Goal: Transaction & Acquisition: Purchase product/service

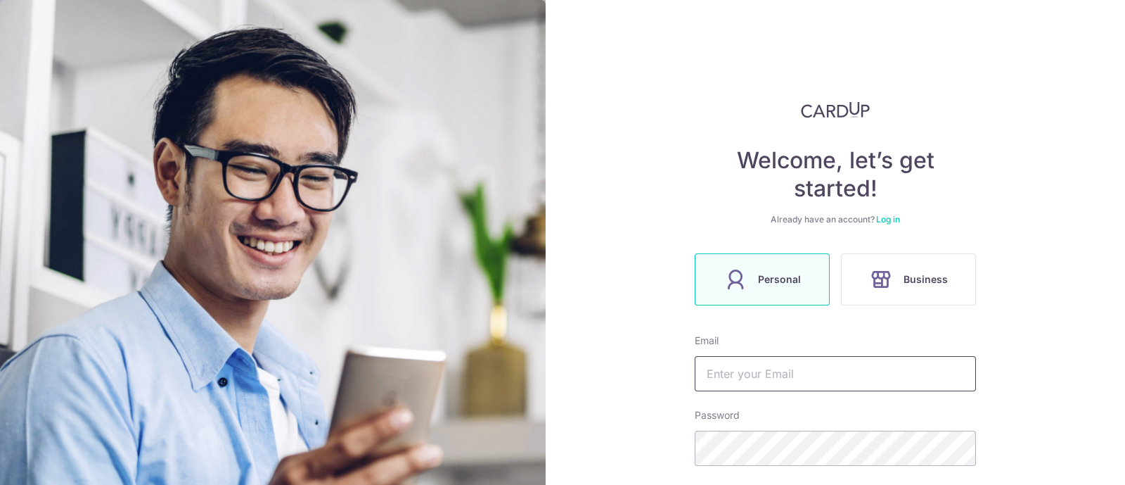
type input "[EMAIL_ADDRESS][DOMAIN_NAME]"
click at [890, 218] on link "Log in" at bounding box center [888, 219] width 24 height 11
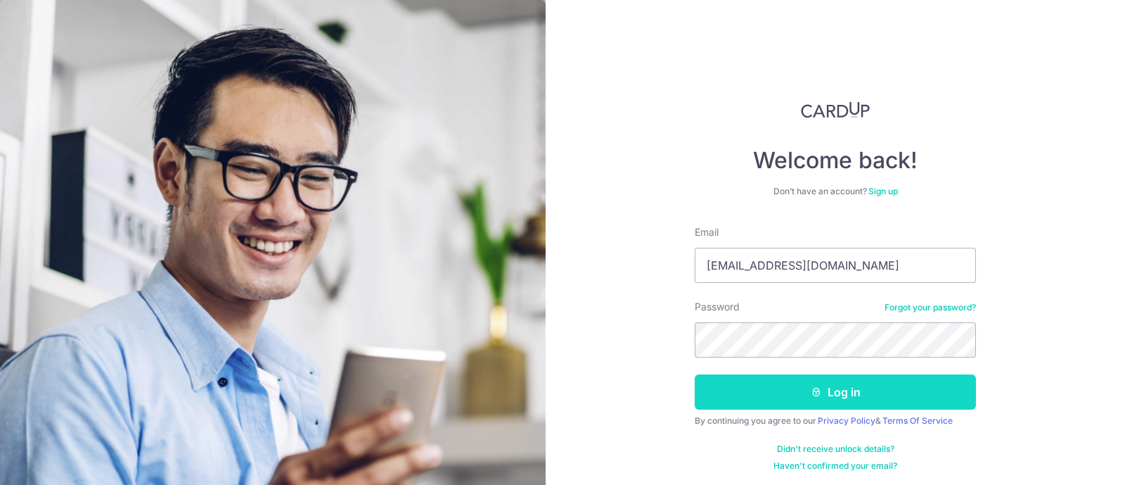
click at [814, 394] on icon "submit" at bounding box center [816, 391] width 11 height 11
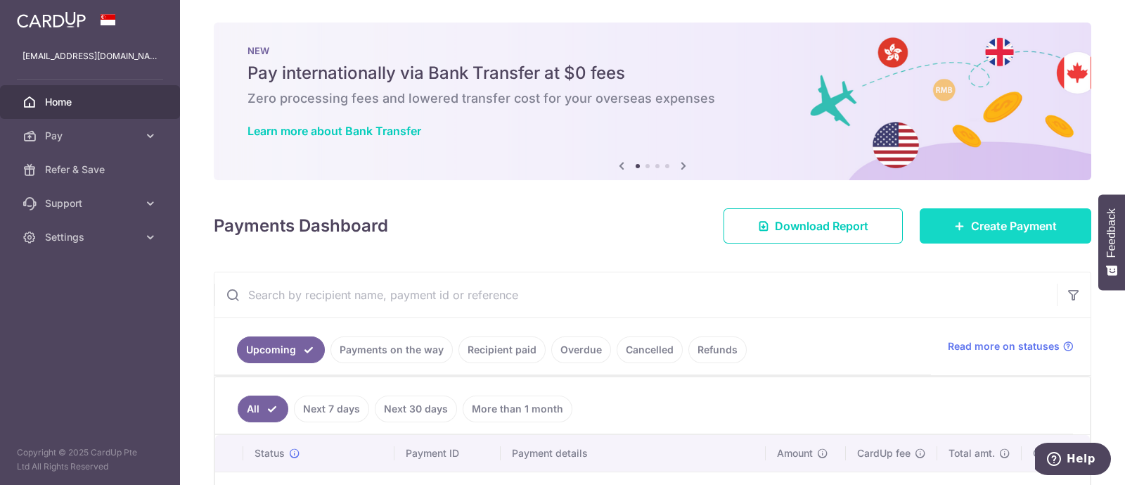
click at [1020, 216] on link "Create Payment" at bounding box center [1006, 225] width 172 height 35
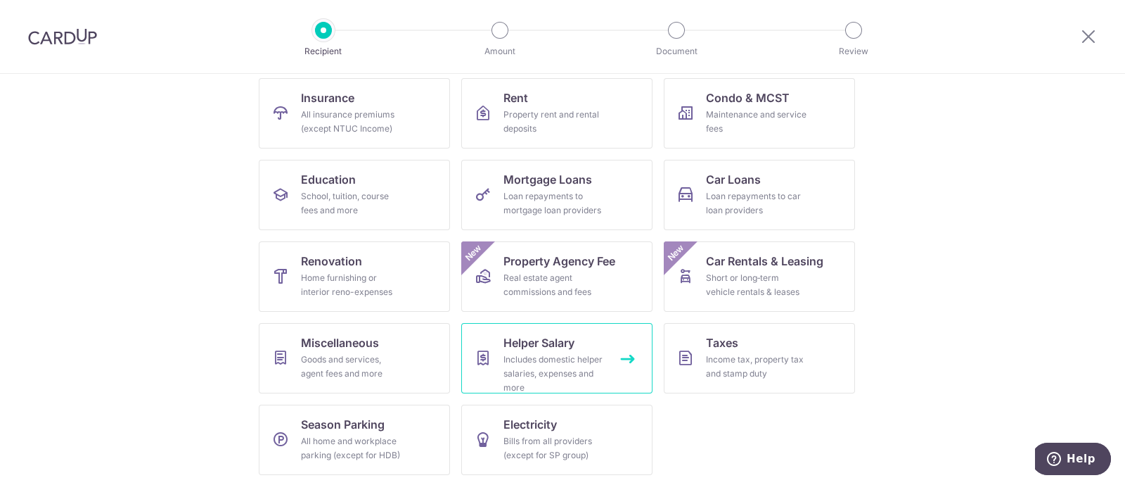
scroll to position [144, 0]
click at [363, 369] on div "Goods and services, agent fees and more" at bounding box center [351, 366] width 101 height 28
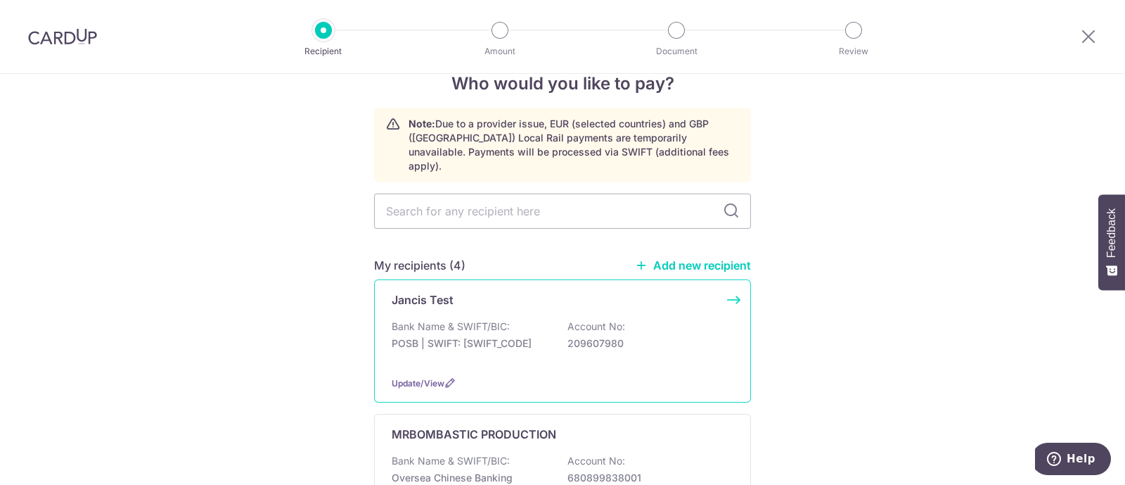
scroll to position [32, 0]
click at [697, 257] on link "Add new recipient" at bounding box center [693, 264] width 116 height 14
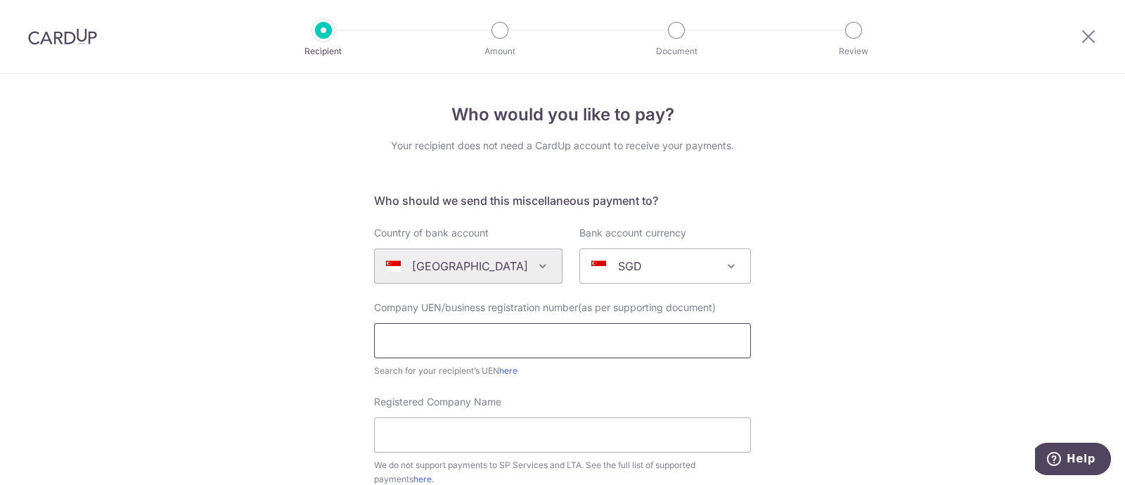
click at [478, 345] on input "text" at bounding box center [562, 340] width 377 height 35
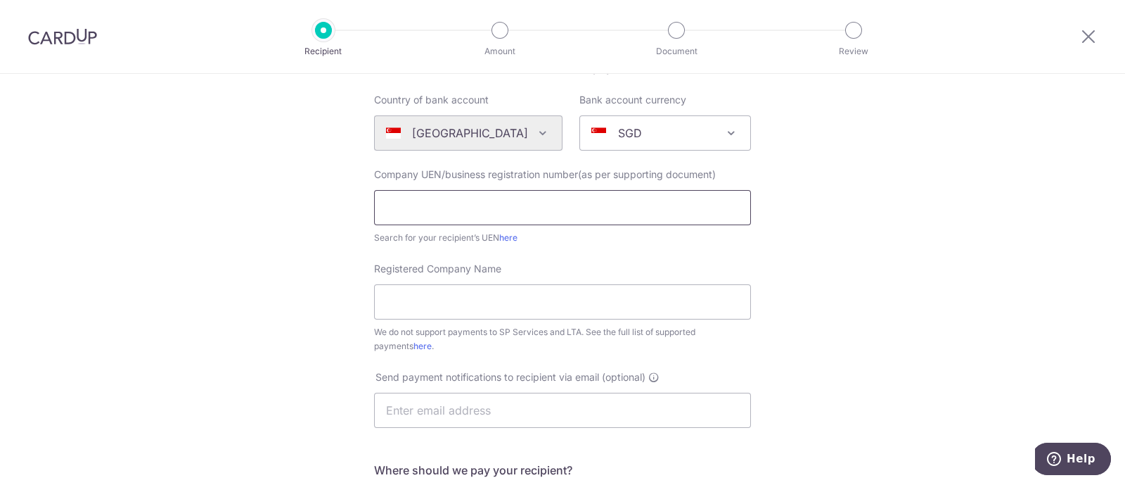
scroll to position [131, 0]
click at [495, 296] on input "Registered Company Name" at bounding box center [562, 303] width 377 height 35
paste input "Zoom Travel International Pte. Ltd."
type input "Zoom Travel International Pte. Ltd."
click at [563, 198] on input "text" at bounding box center [562, 209] width 377 height 35
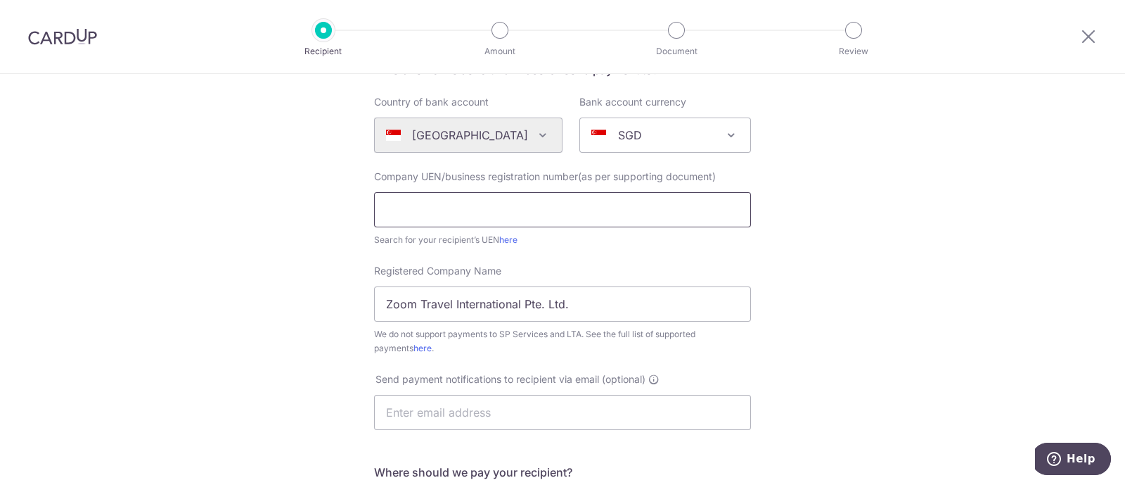
paste input "201601340R"
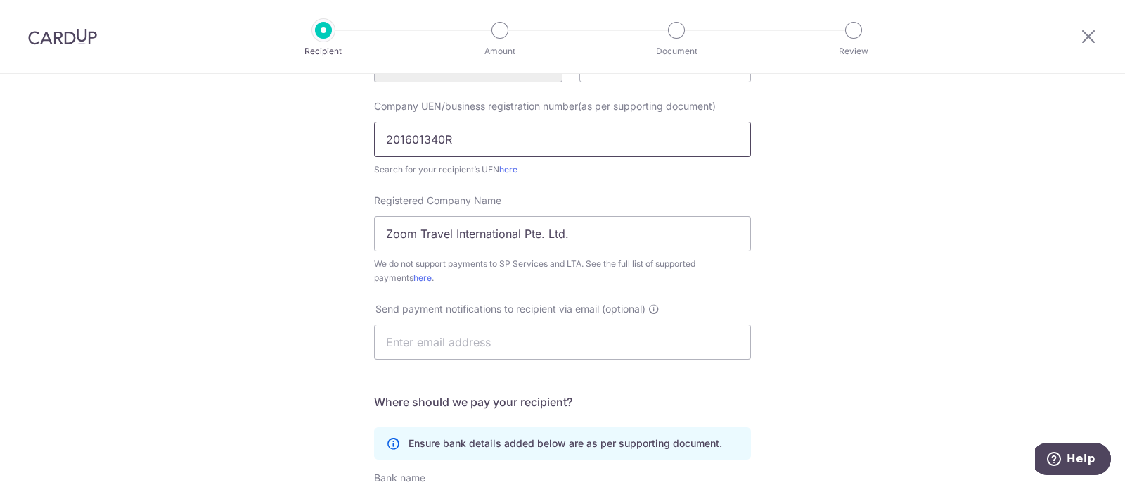
scroll to position [202, 0]
type input "201601340R"
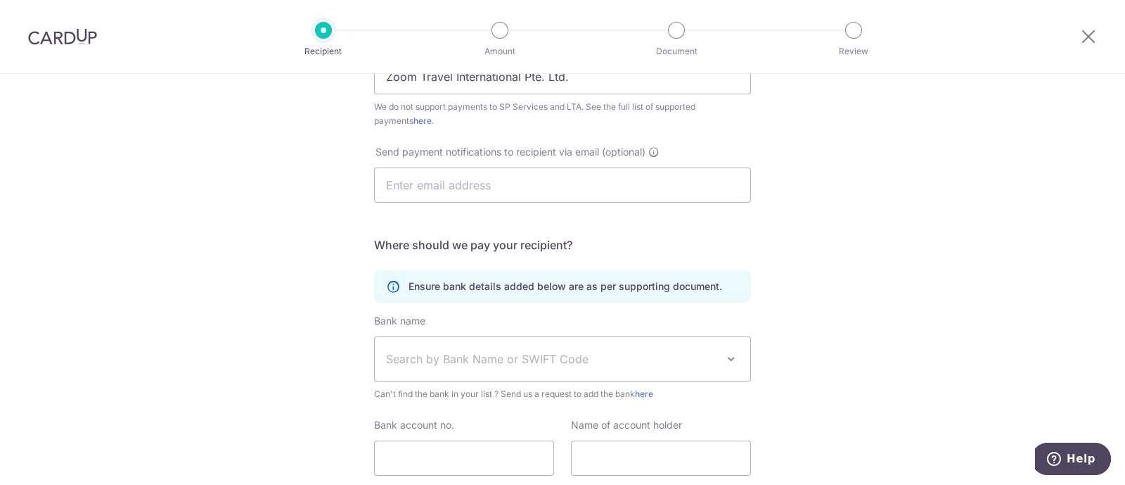
scroll to position [359, 0]
click at [489, 357] on span "Search by Bank Name or SWIFT Code" at bounding box center [551, 357] width 331 height 17
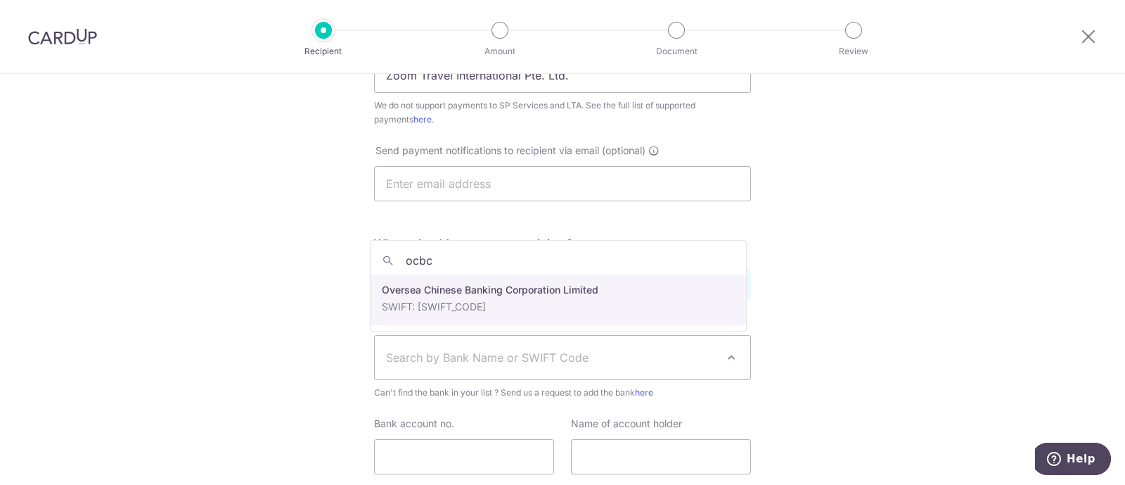
type input "ocbc"
select select "12"
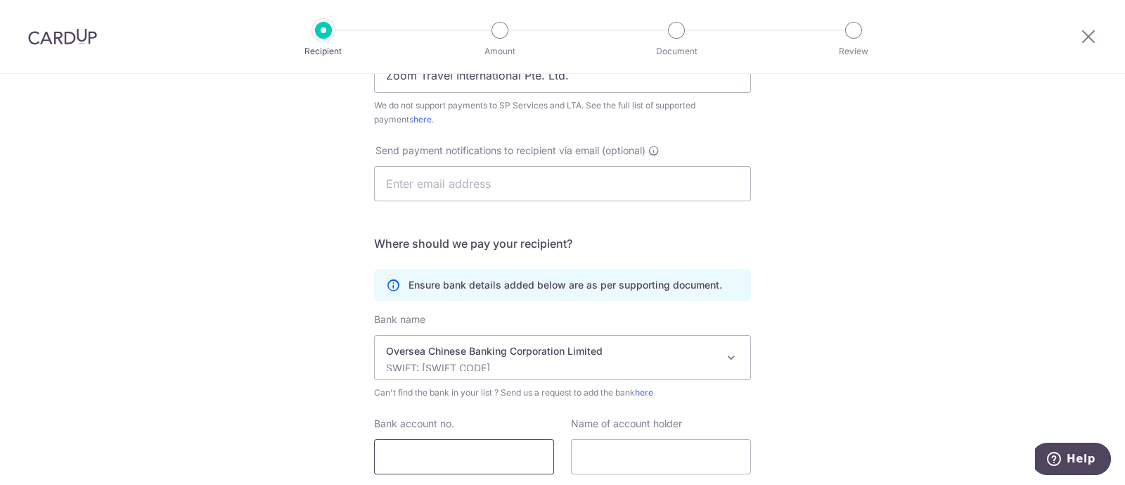
click at [450, 449] on input "Bank account no." at bounding box center [464, 456] width 180 height 35
paste input "695316729001"
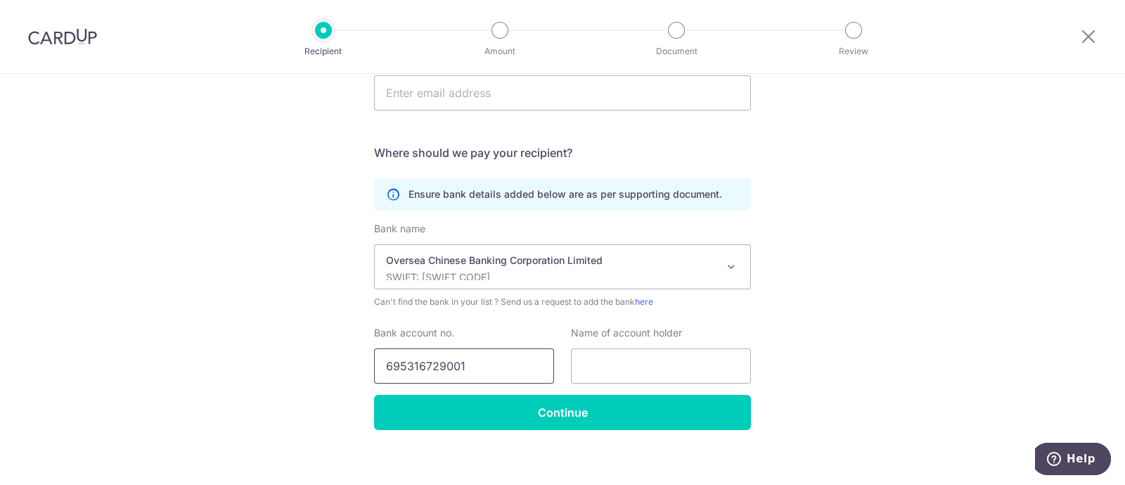
scroll to position [451, 0]
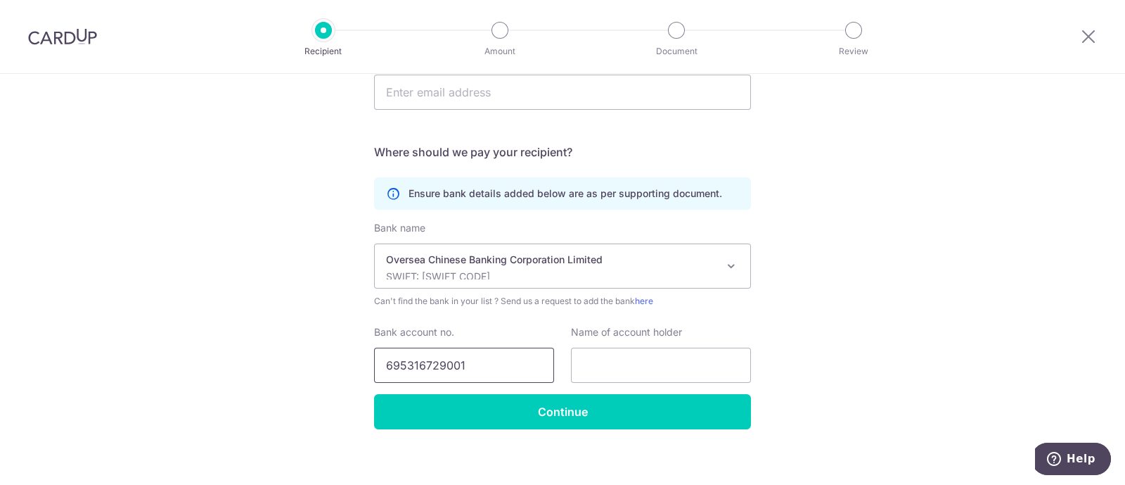
type input "695316729001"
click at [649, 371] on input "text" at bounding box center [661, 364] width 180 height 35
paste input "Zoom Travel International Pte. Ltd."
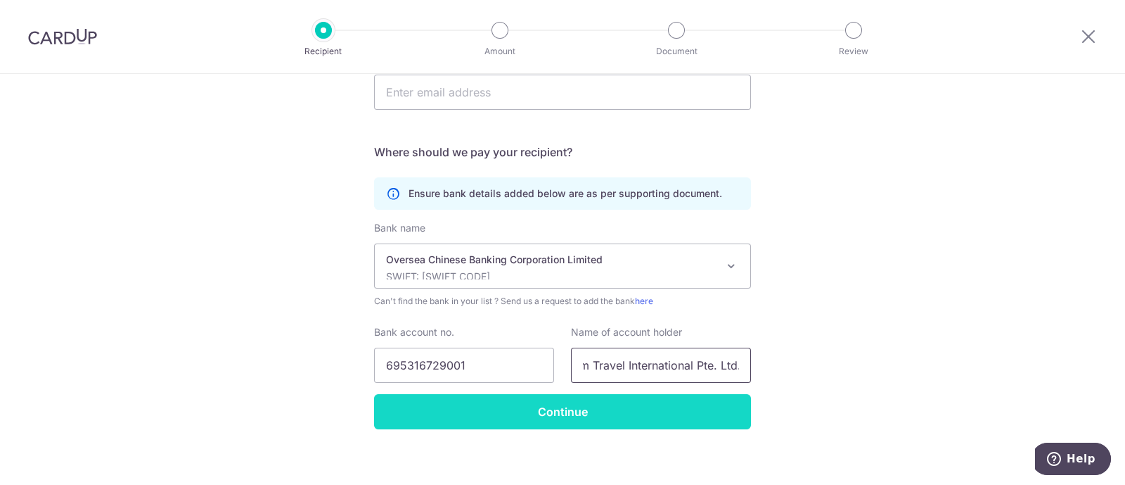
type input "Zoom Travel International Pte. Ltd."
click at [506, 422] on input "Continue" at bounding box center [562, 411] width 377 height 35
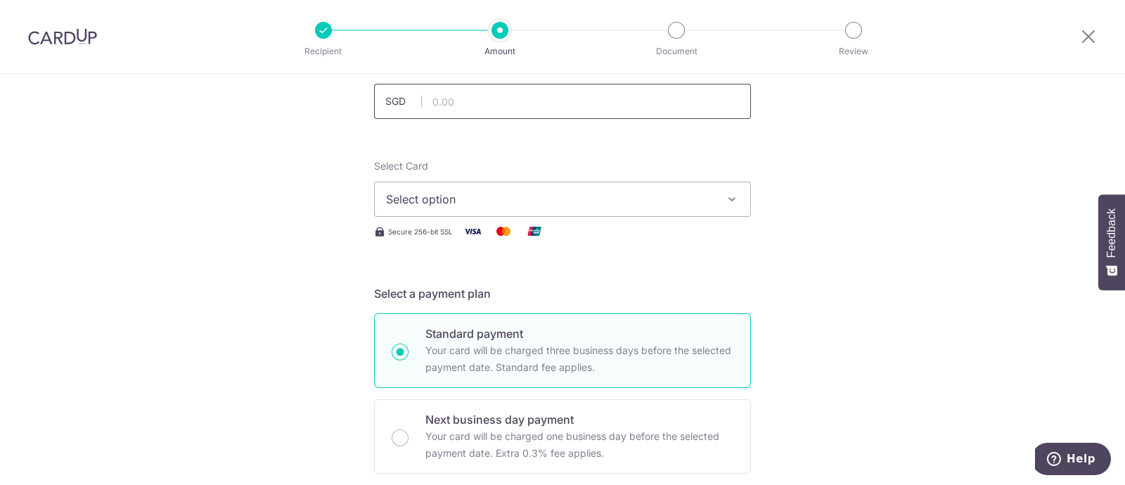
click at [577, 107] on input "text" at bounding box center [562, 101] width 377 height 35
paste input "1,222"
type input "1,222.00"
click at [478, 198] on span "Select option" at bounding box center [550, 199] width 328 height 17
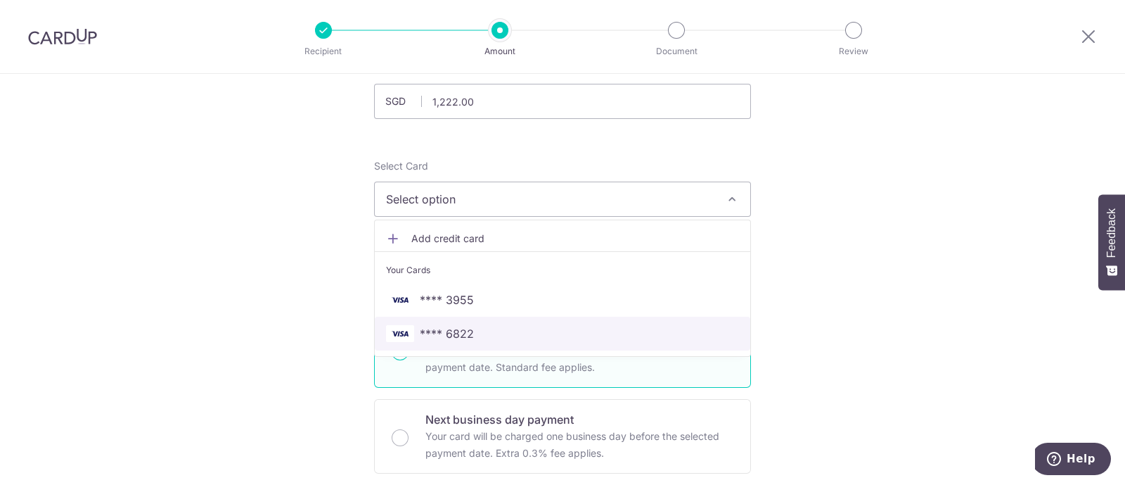
click at [485, 334] on span "**** 6822" at bounding box center [562, 333] width 353 height 17
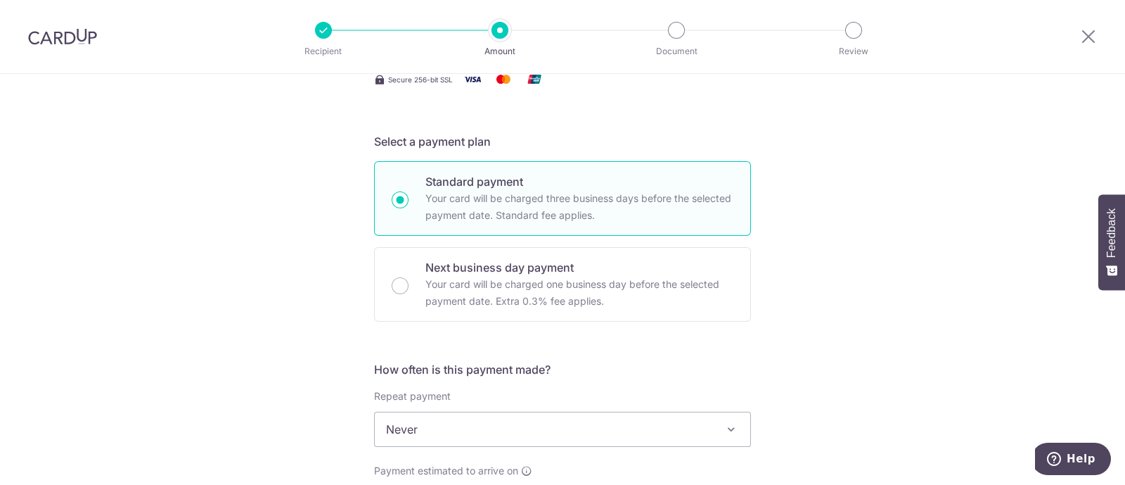
scroll to position [321, 0]
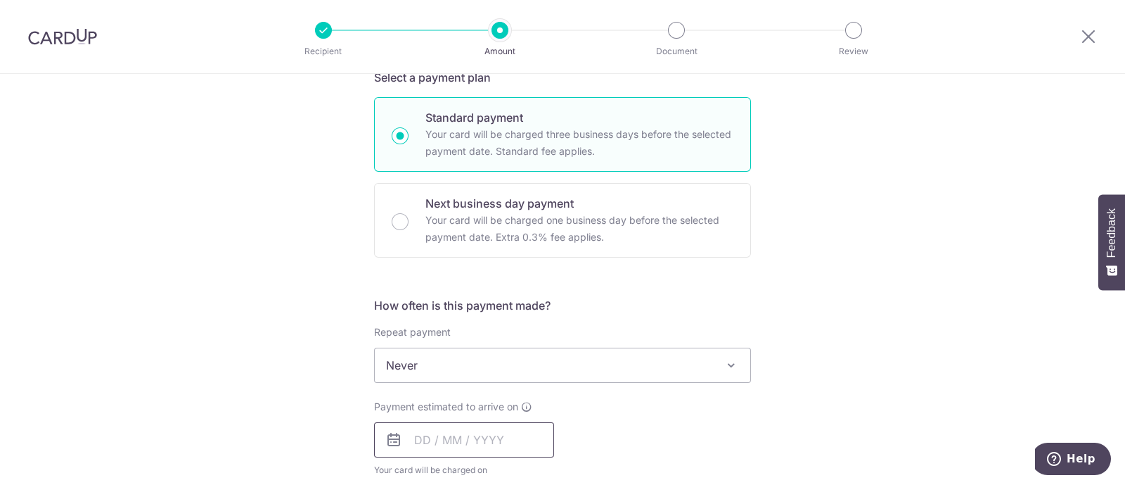
click at [411, 441] on input "text" at bounding box center [464, 439] width 180 height 35
click at [499, 442] on input "text" at bounding box center [464, 439] width 180 height 35
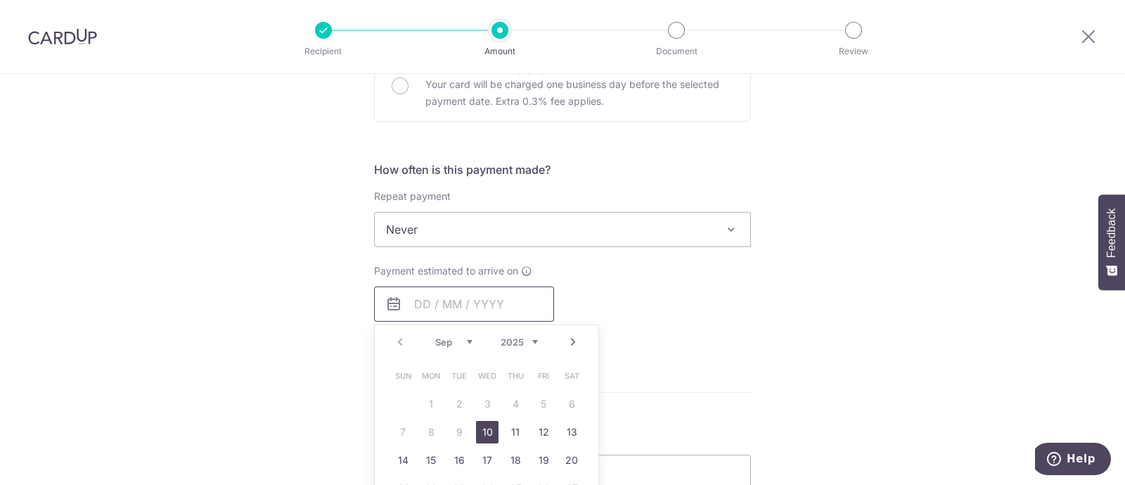
scroll to position [459, 0]
click at [423, 432] on table "Sun Mon Tue Wed Thu Fri Sat 1 2 3 4 5 6 7 8 9 10 11 12 13 14 15 16 17 18 19 20 …" at bounding box center [487, 444] width 197 height 169
click at [481, 423] on link "10" at bounding box center [487, 430] width 23 height 23
type input "[DATE]"
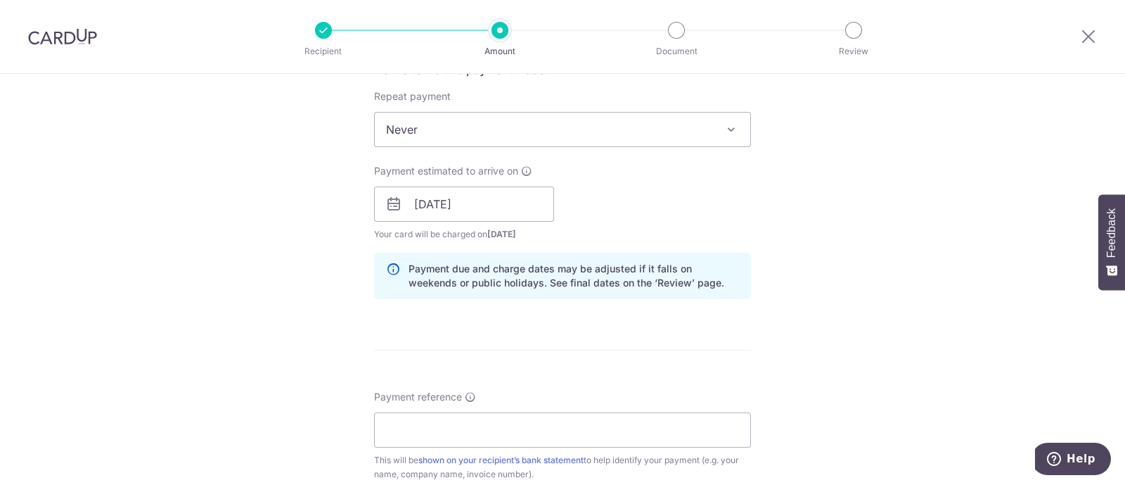
scroll to position [561, 0]
click at [409, 433] on input "Payment reference" at bounding box center [562, 426] width 377 height 35
paste input "1,222"
type input "1,222"
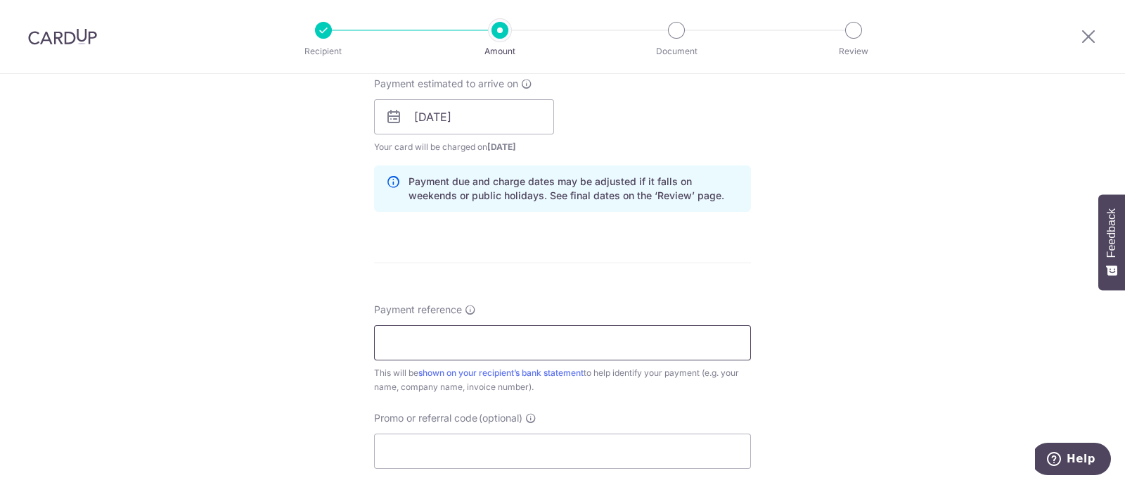
scroll to position [917, 0]
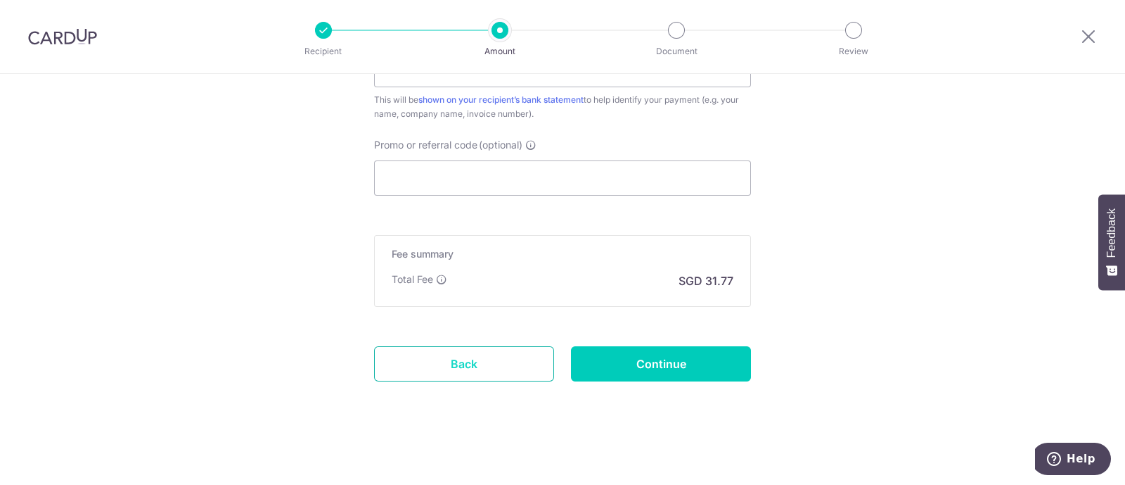
click at [482, 361] on link "Back" at bounding box center [464, 363] width 180 height 35
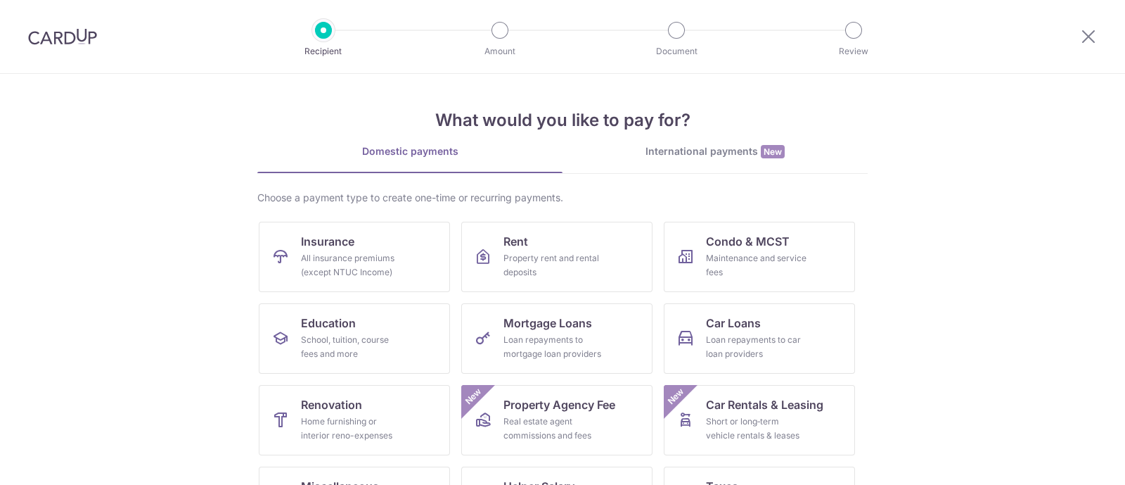
click at [45, 56] on div at bounding box center [62, 36] width 125 height 73
click at [57, 42] on img at bounding box center [62, 36] width 69 height 17
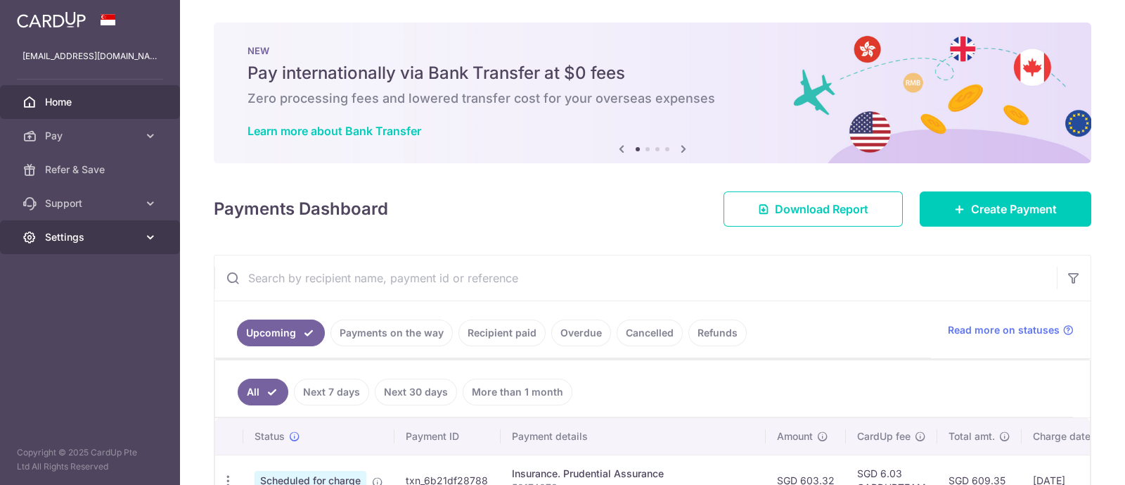
click at [148, 223] on link "Settings" at bounding box center [90, 237] width 180 height 34
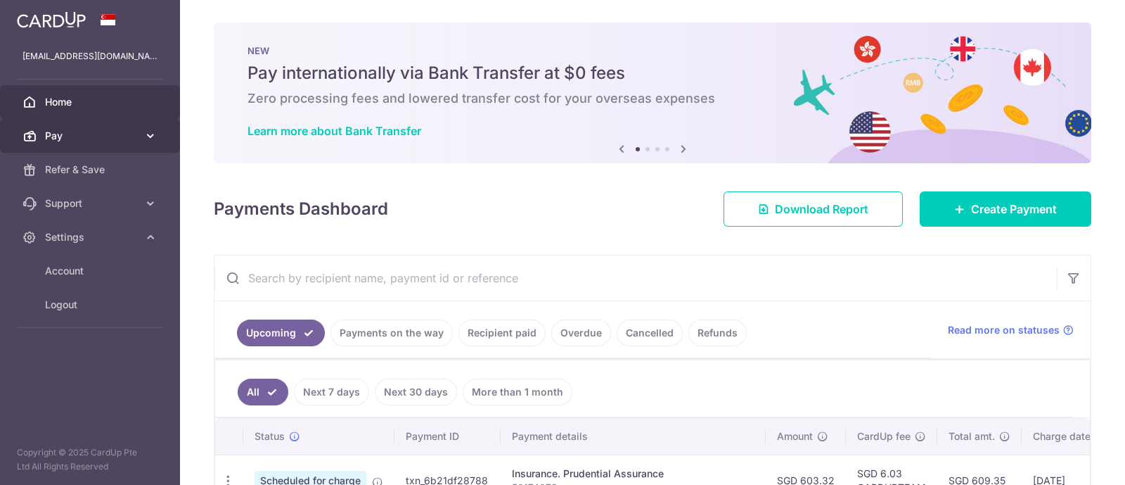
click at [148, 130] on icon at bounding box center [150, 136] width 14 height 14
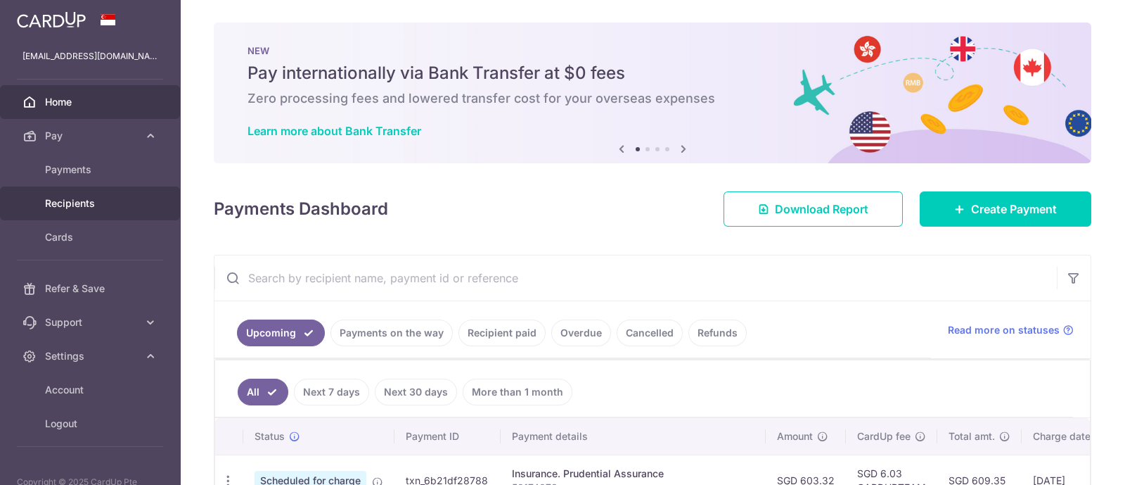
click at [97, 207] on span "Recipients" at bounding box center [91, 203] width 93 height 14
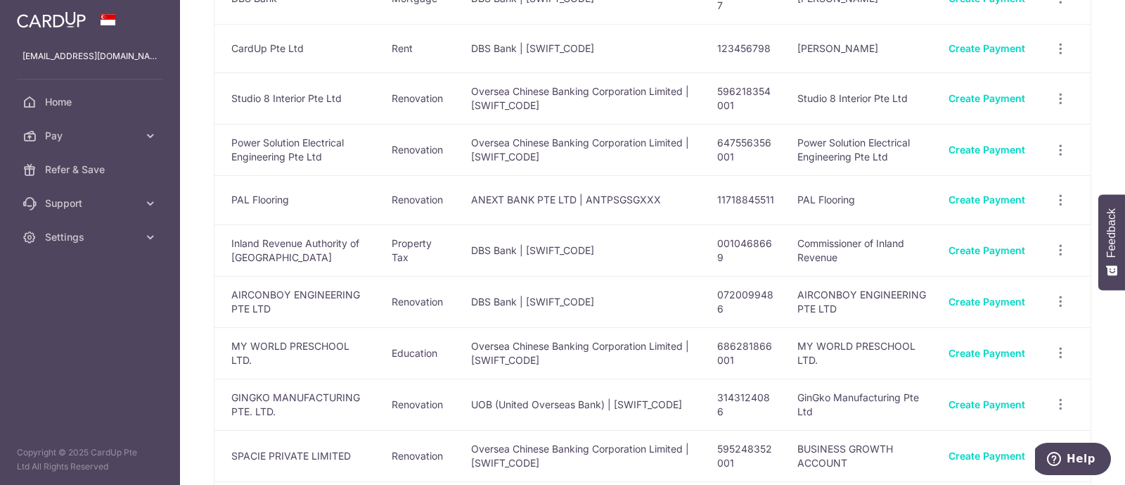
scroll to position [950, 0]
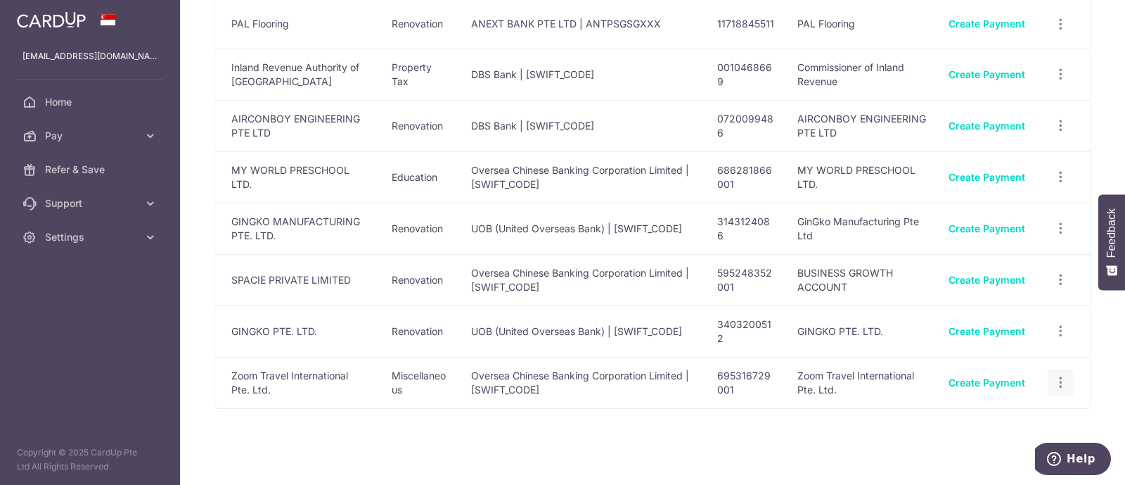
click at [1054, 375] on icon "button" at bounding box center [1061, 382] width 15 height 15
click at [995, 413] on span "View/Edit" at bounding box center [1014, 421] width 96 height 17
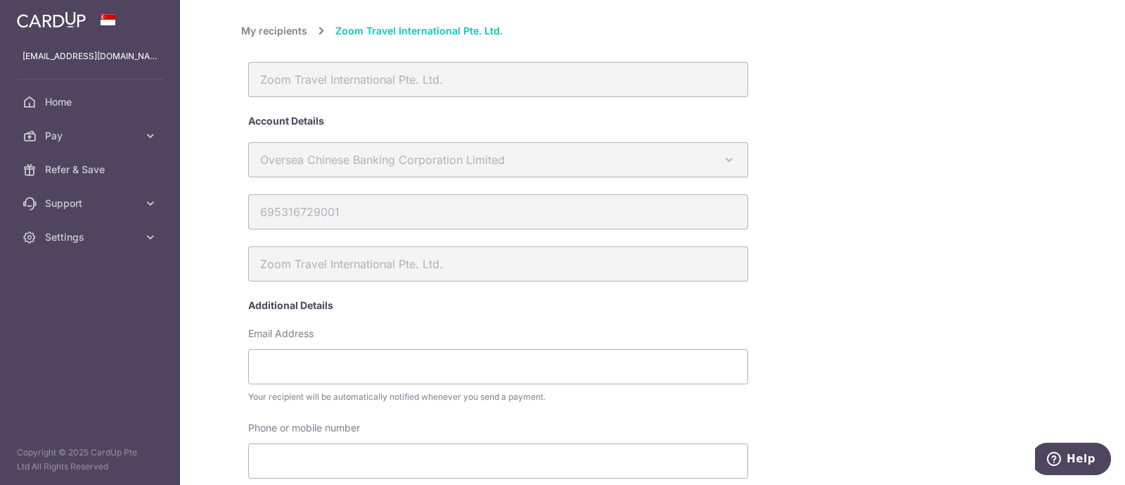
scroll to position [105, 0]
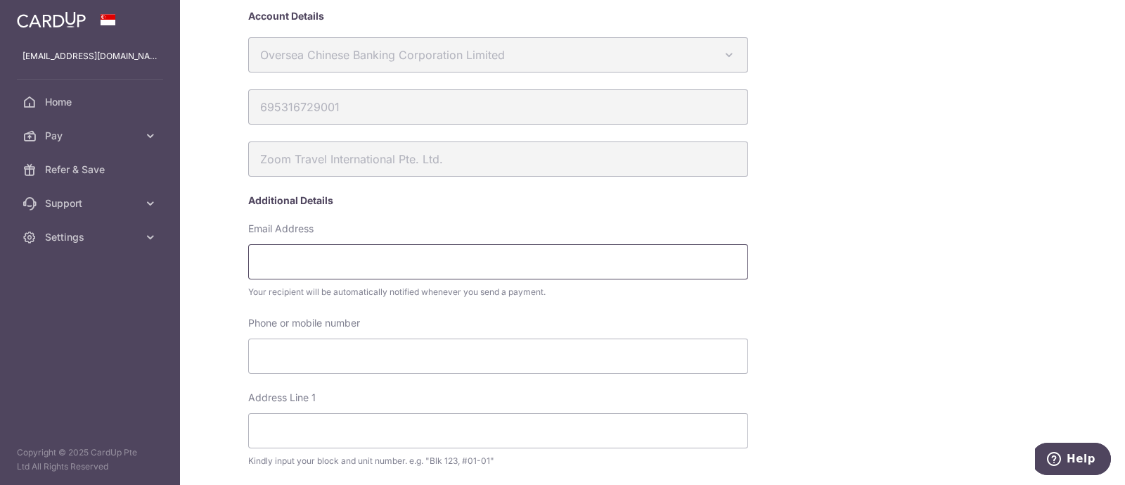
click at [358, 259] on input "Email Address" at bounding box center [498, 261] width 500 height 35
paste input "tour@bintanholiday.com"
type input "tour@bintanholiday.com"
click at [450, 362] on input "Phone or mobile number" at bounding box center [498, 355] width 500 height 35
click at [399, 353] on input "Phone or mobile number" at bounding box center [498, 355] width 500 height 35
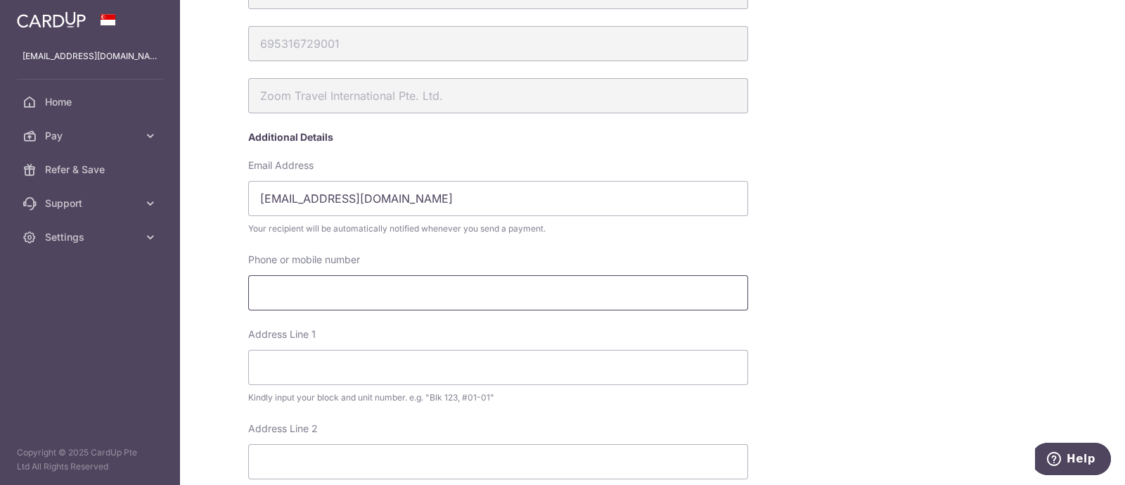
scroll to position [139, 0]
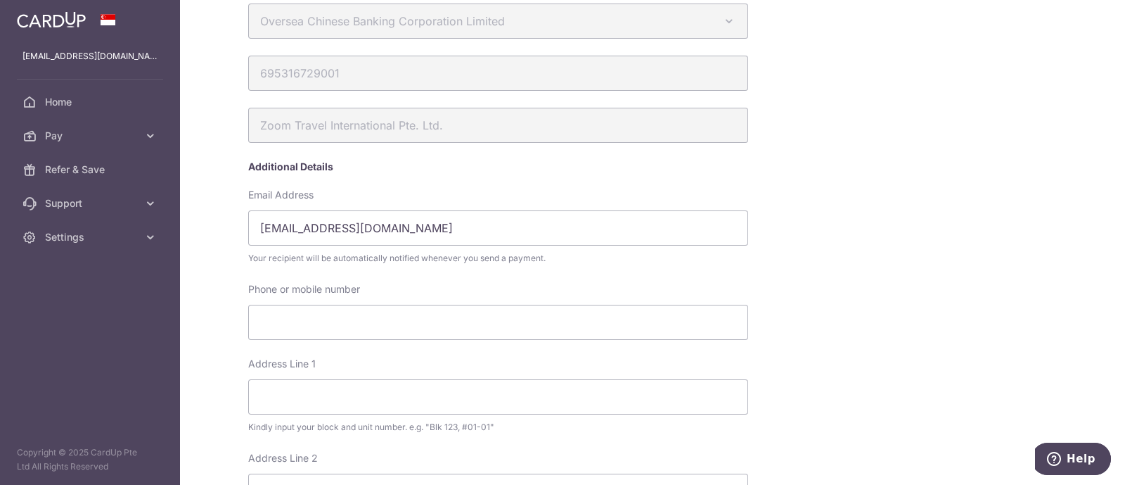
click at [804, 300] on div "Phone or mobile number" at bounding box center [549, 319] width 617 height 75
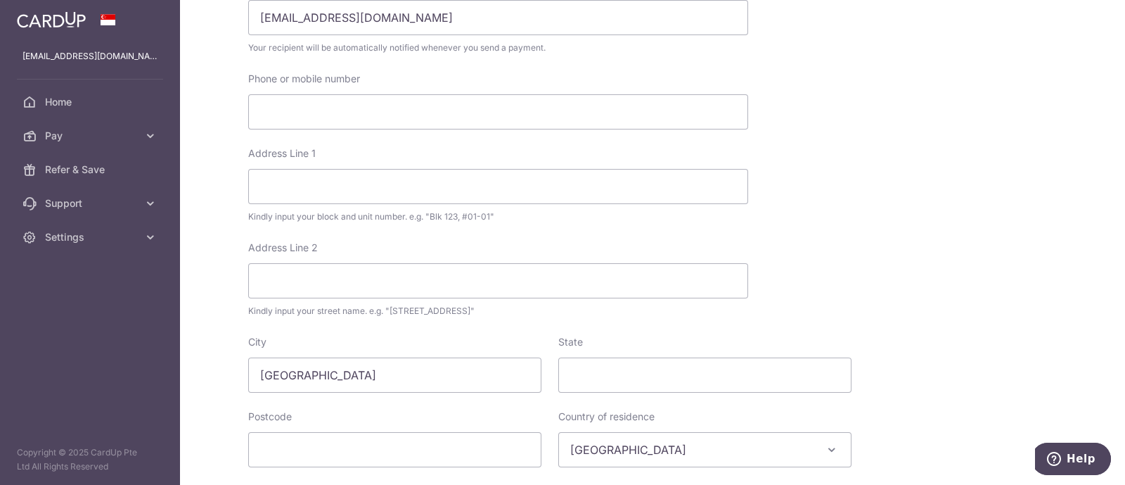
scroll to position [572, 0]
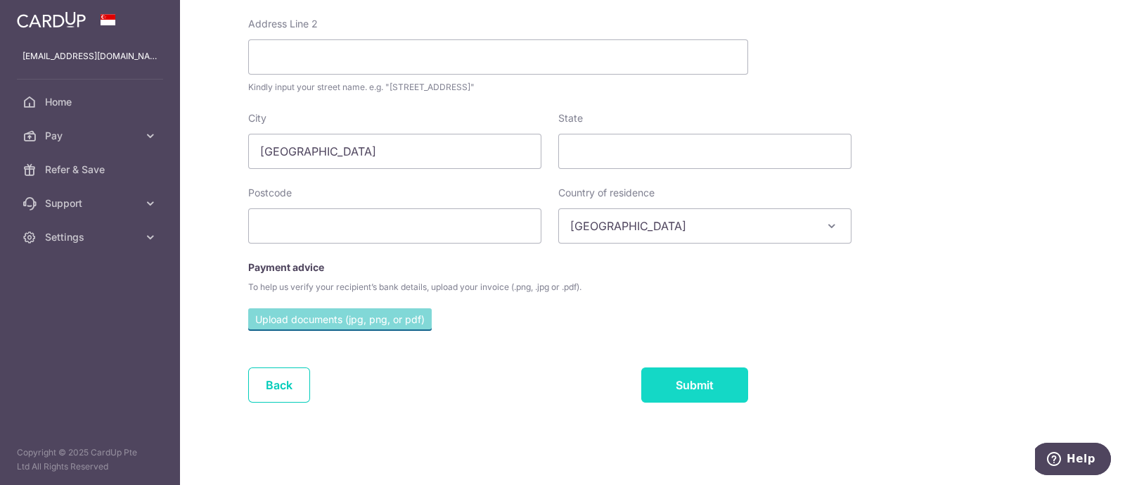
click at [670, 394] on input "Submit" at bounding box center [694, 384] width 107 height 35
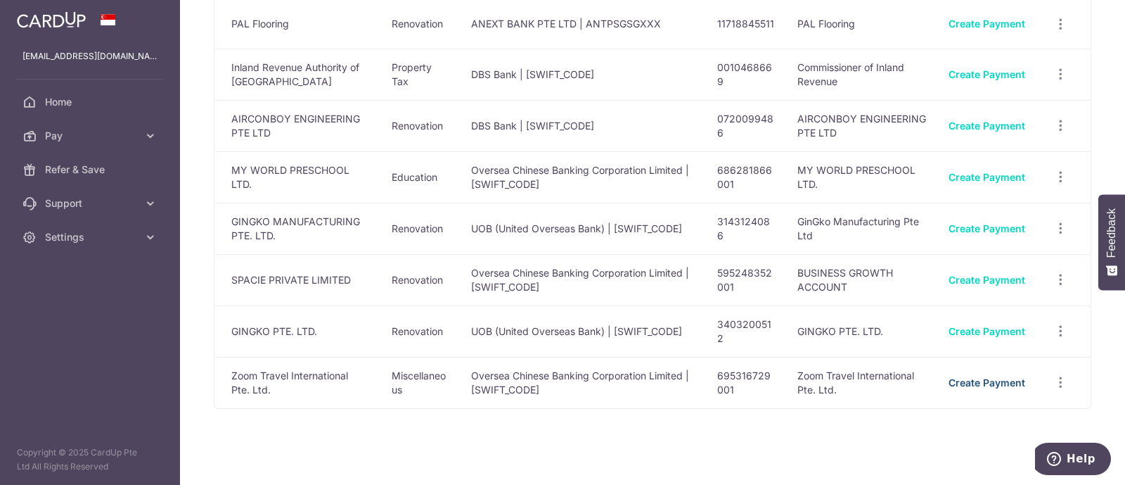
click at [1003, 376] on link "Create Payment" at bounding box center [987, 382] width 77 height 12
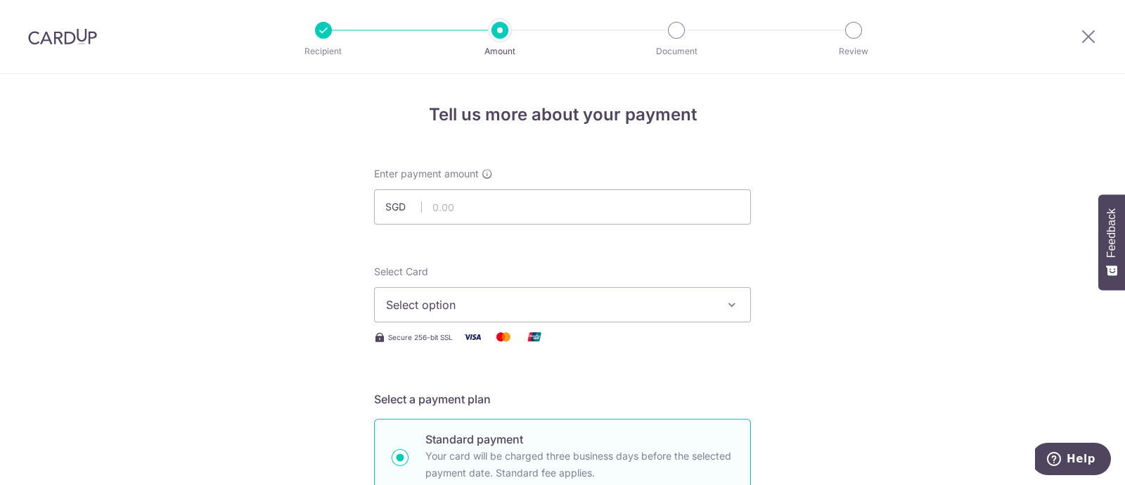
click at [529, 203] on input "text" at bounding box center [562, 206] width 377 height 35
type input "1,222.00"
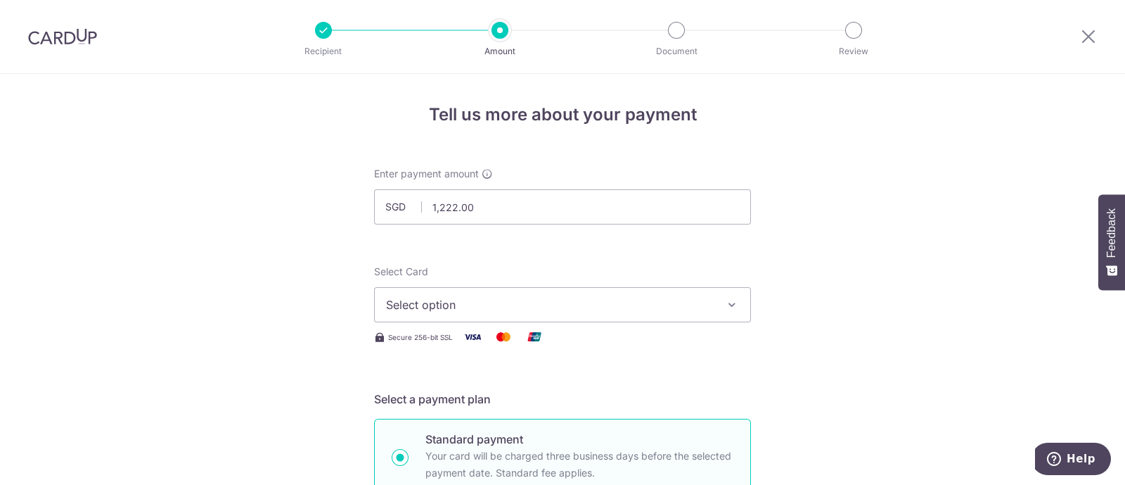
click at [541, 297] on span "Select option" at bounding box center [550, 304] width 328 height 17
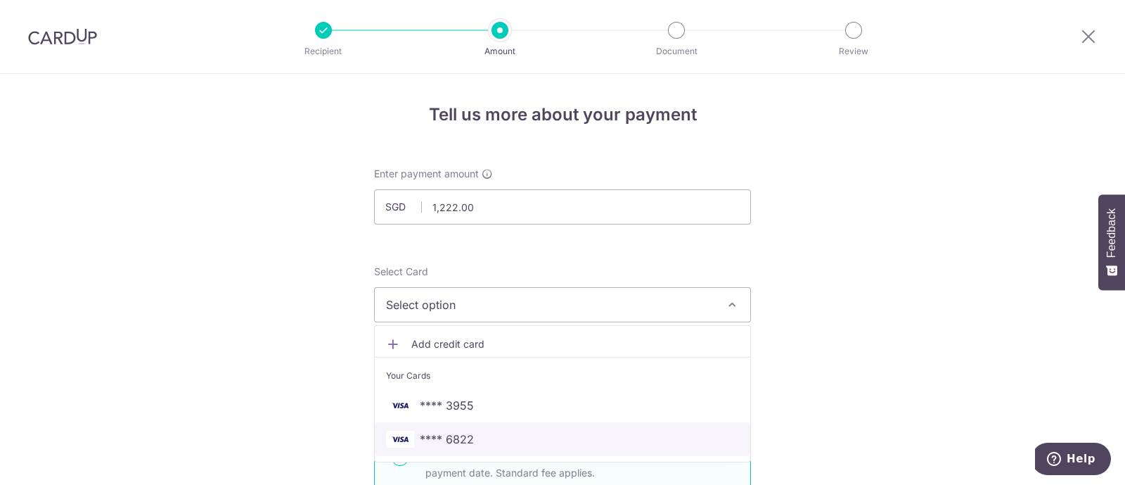
click at [471, 444] on span "**** 6822" at bounding box center [562, 438] width 353 height 17
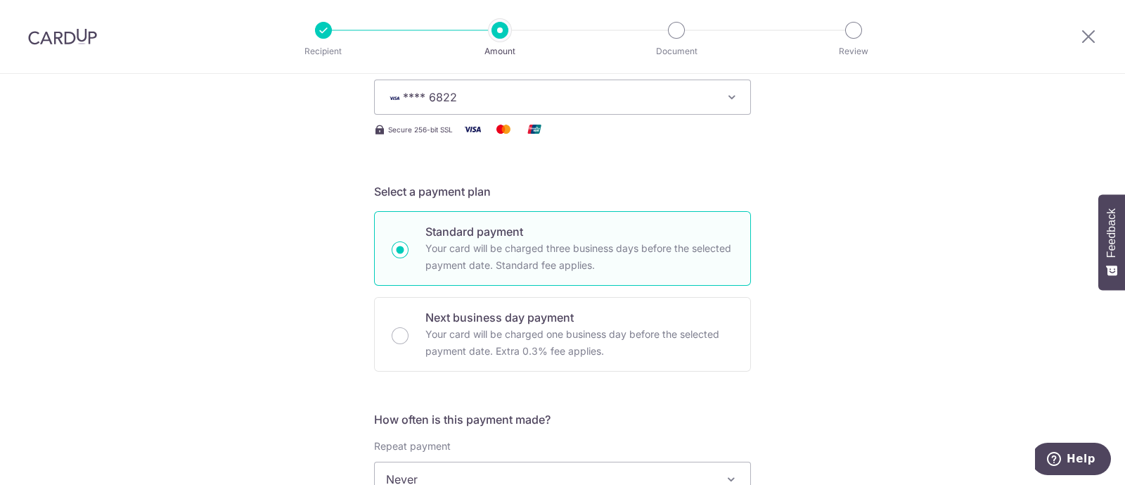
scroll to position [351, 0]
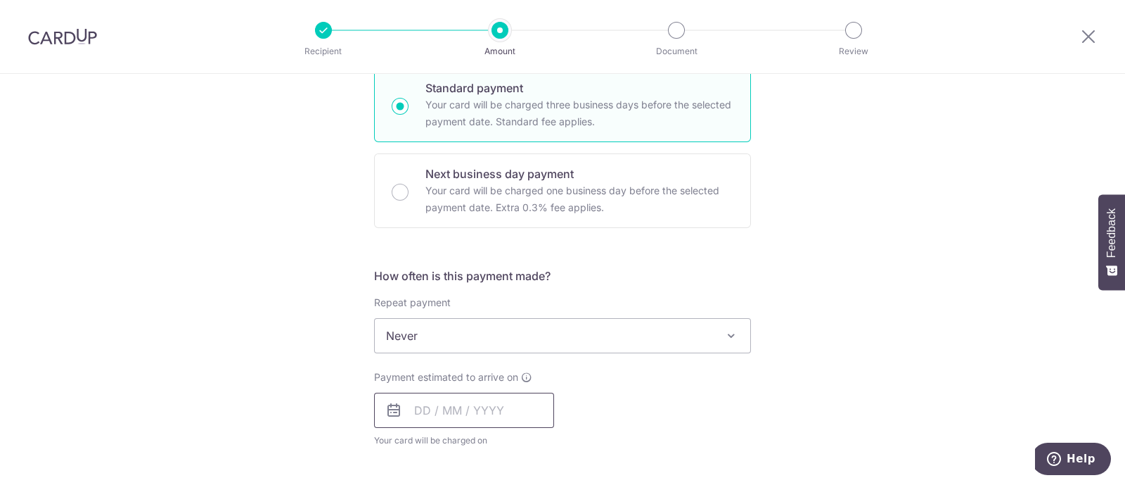
click at [464, 420] on input "text" at bounding box center [464, 409] width 180 height 35
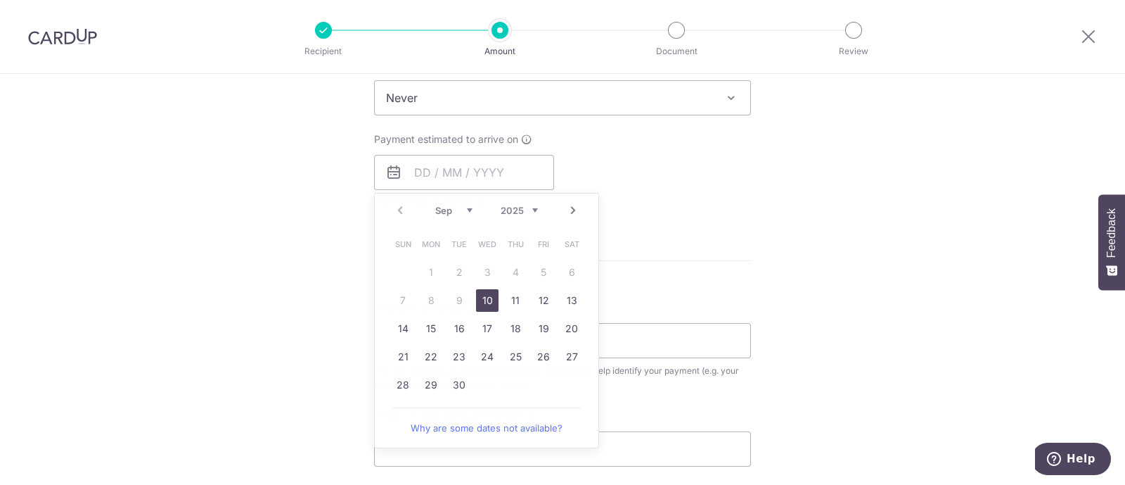
click at [241, 359] on div "Tell us more about your payment Enter payment amount SGD 1,222.00 1222.00 Selec…" at bounding box center [562, 121] width 1125 height 1272
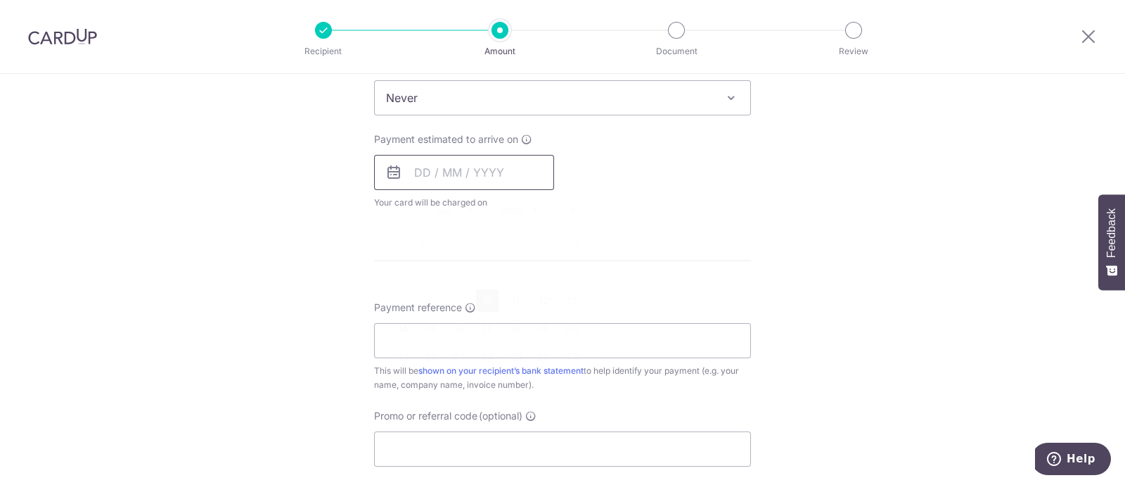
click at [411, 169] on input "text" at bounding box center [464, 172] width 180 height 35
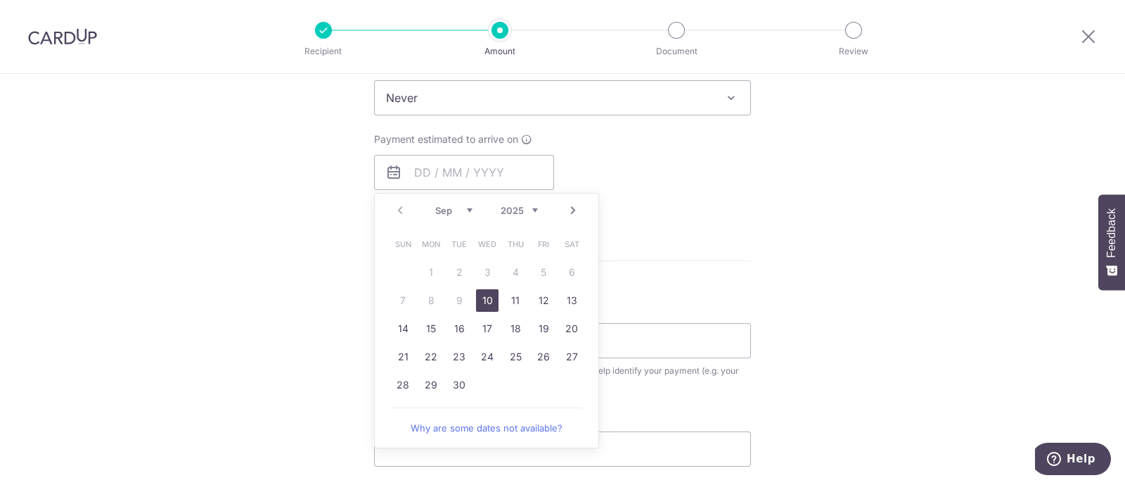
click at [482, 305] on link "10" at bounding box center [487, 300] width 23 height 23
type input "[DATE]"
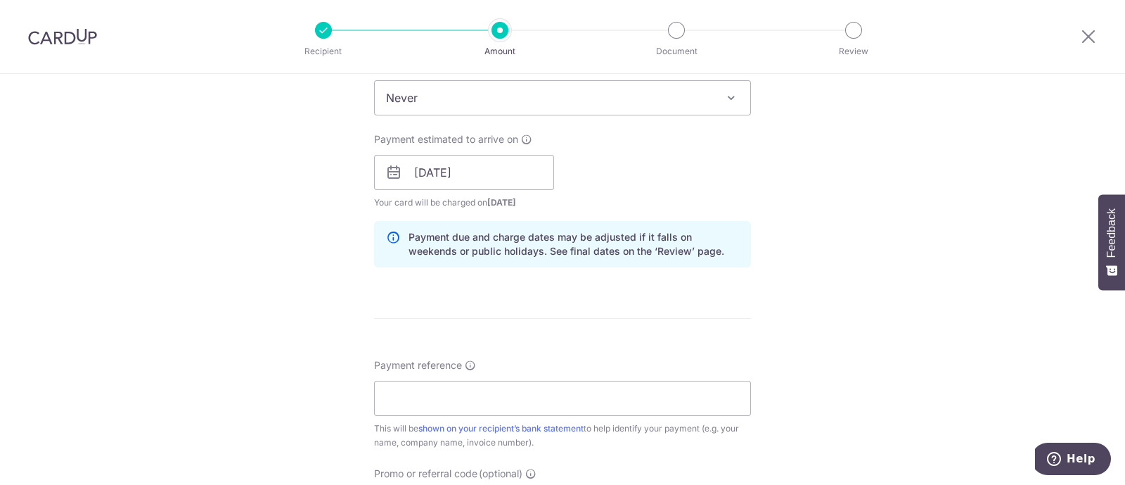
click at [565, 372] on div "Payment reference This will be shown on your recipient’s bank statement to help…" at bounding box center [562, 403] width 377 height 91
click at [471, 392] on input "Payment reference" at bounding box center [562, 397] width 377 height 35
paste input "BH2504766"
type input "BH2504766"
click at [287, 374] on div "Tell us more about your payment Enter payment amount SGD 1,222.00 1222.00 Selec…" at bounding box center [562, 150] width 1125 height 1330
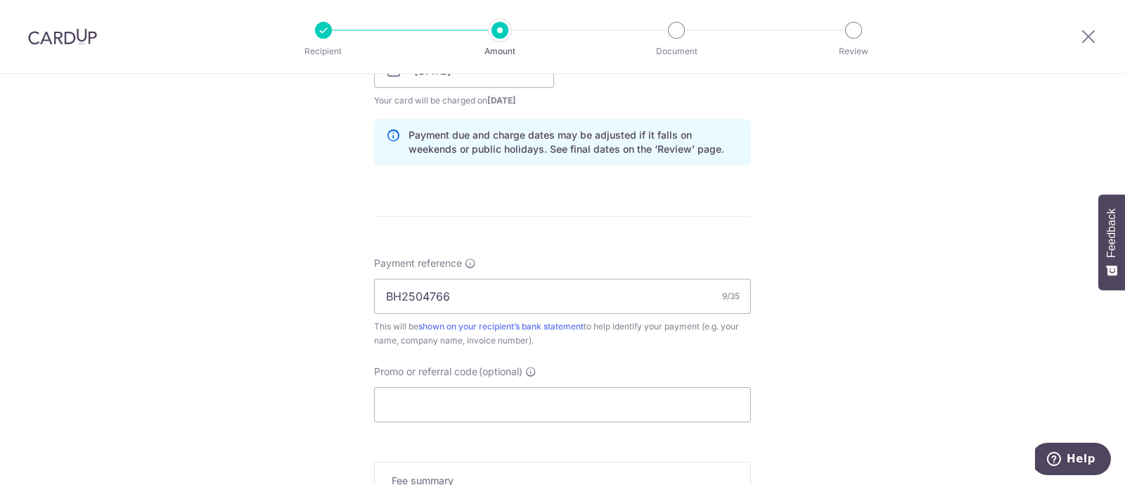
scroll to position [708, 0]
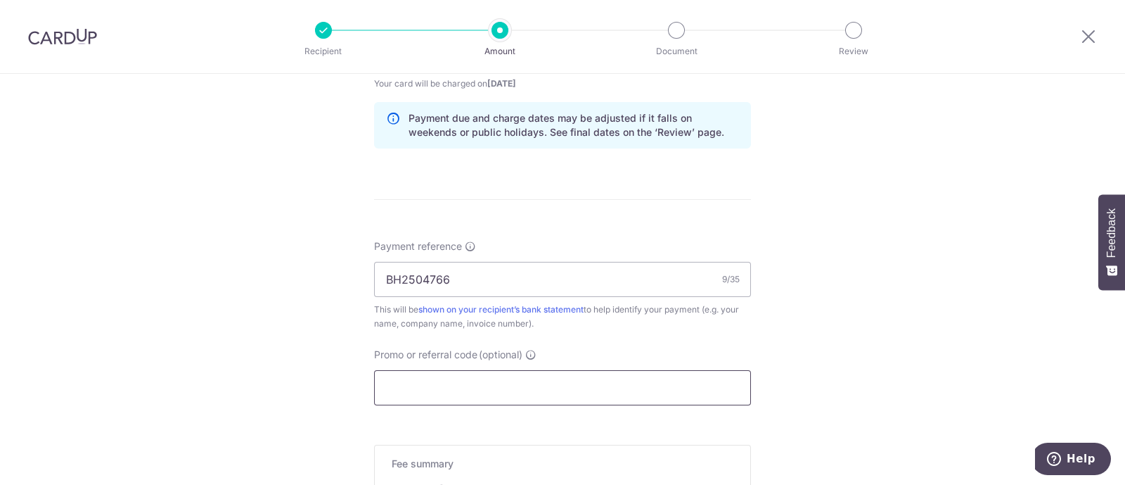
click at [410, 380] on input "Promo or referral code (optional)" at bounding box center [562, 387] width 377 height 35
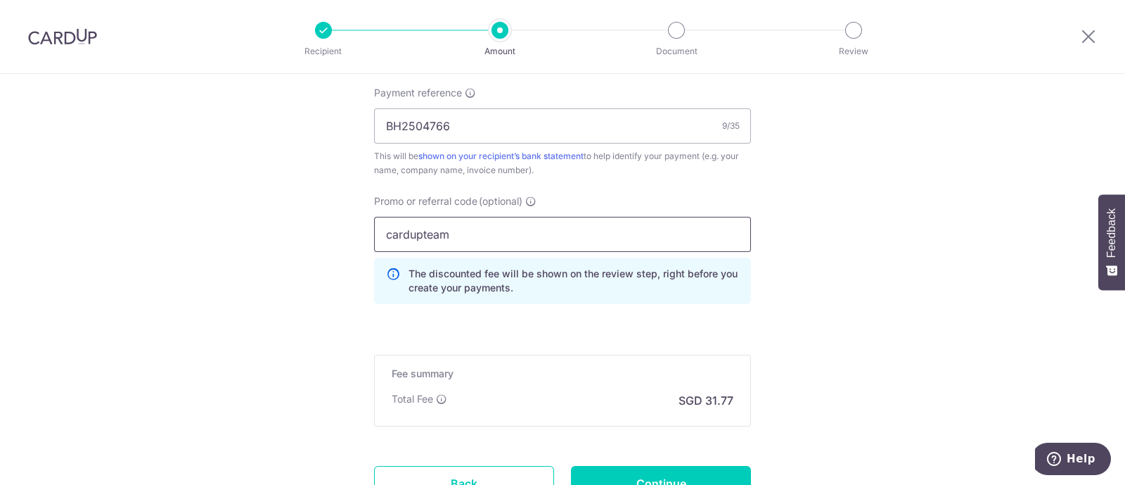
scroll to position [862, 0]
type input "cardupteam"
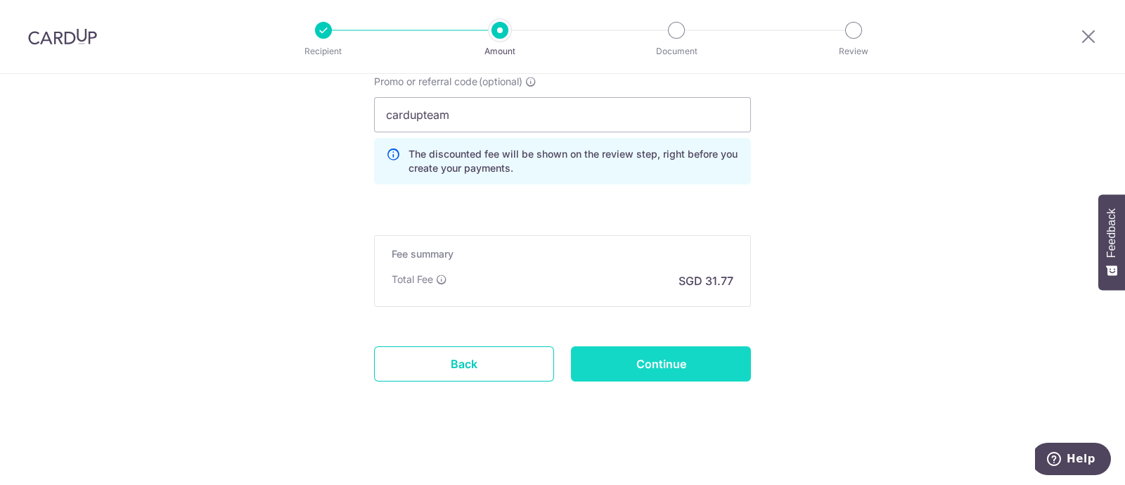
click at [664, 361] on input "Continue" at bounding box center [661, 363] width 180 height 35
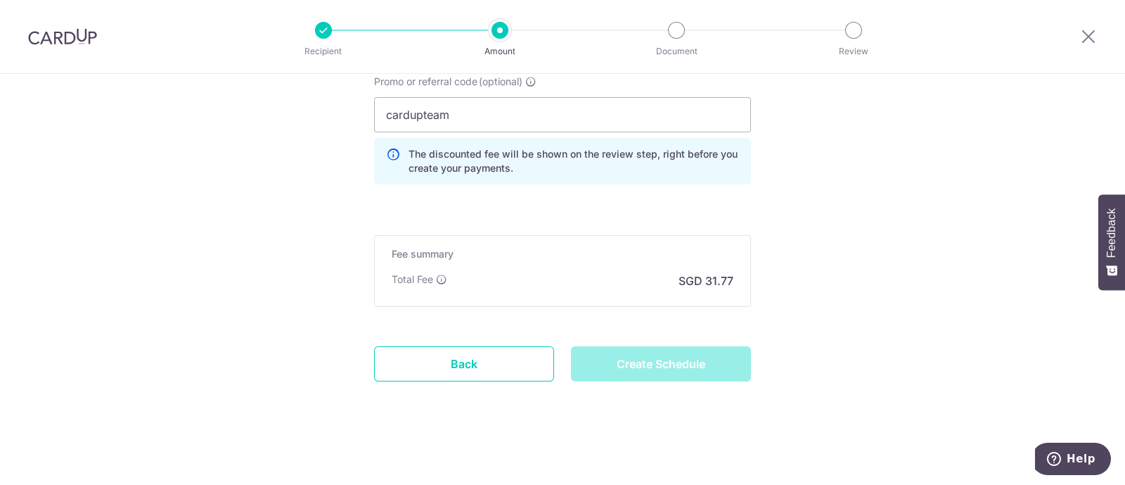
type input "Create Schedule"
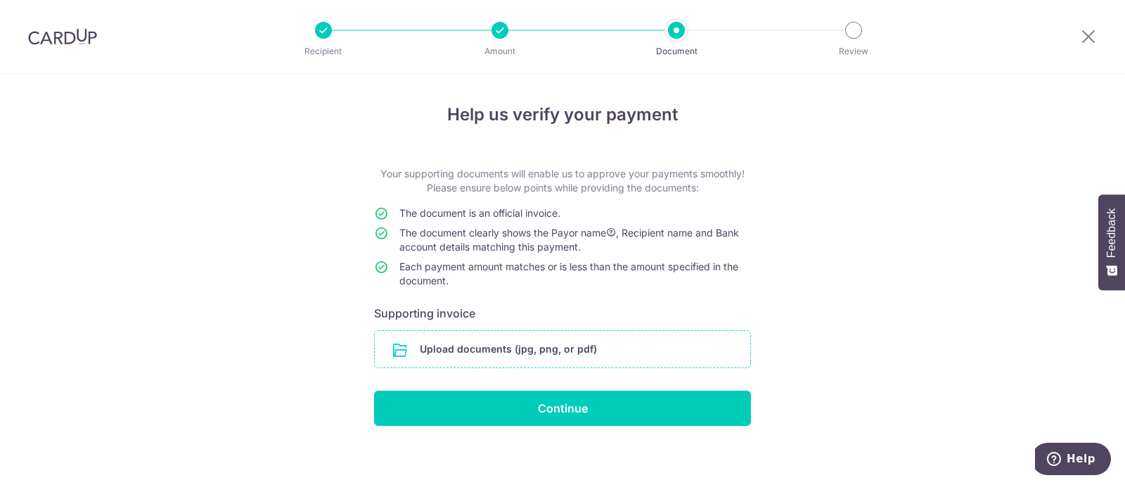
click at [508, 354] on input "file" at bounding box center [563, 349] width 376 height 37
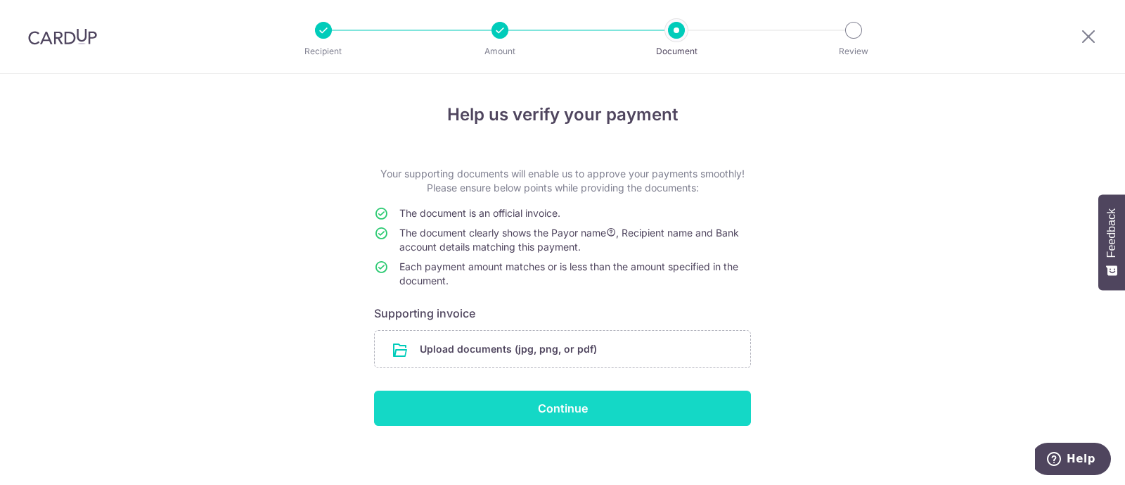
click at [552, 408] on input "Continue" at bounding box center [562, 407] width 377 height 35
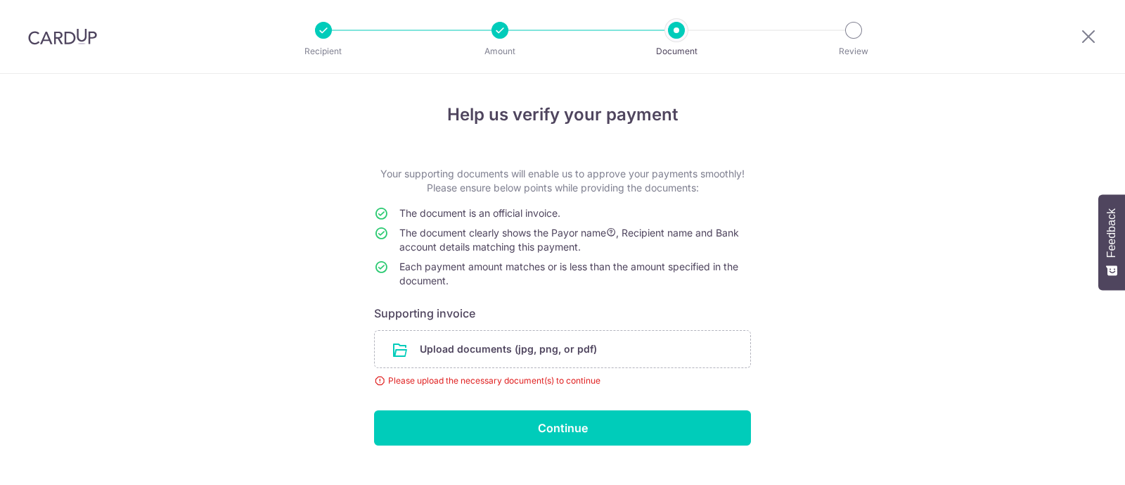
scroll to position [25, 0]
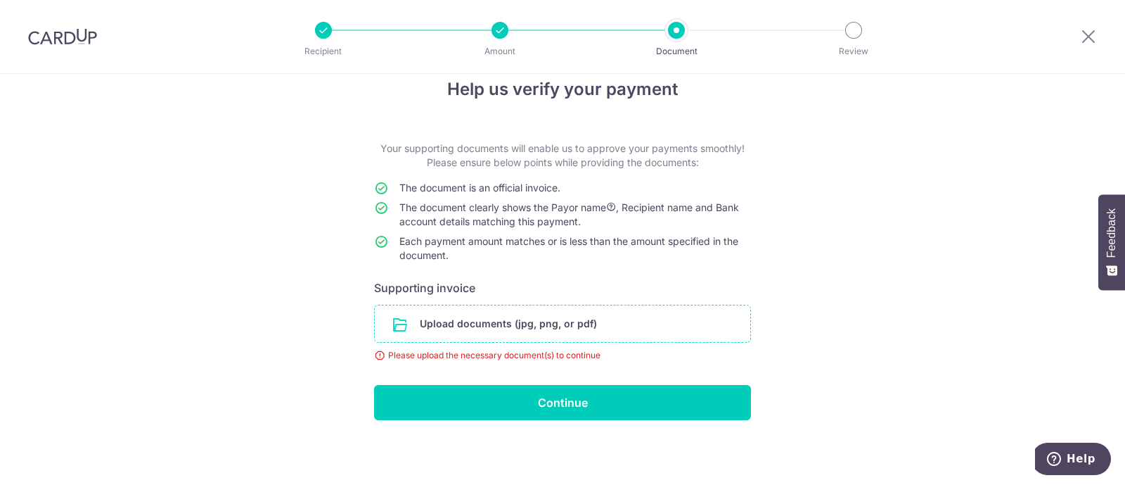
click at [575, 337] on input "file" at bounding box center [563, 323] width 376 height 37
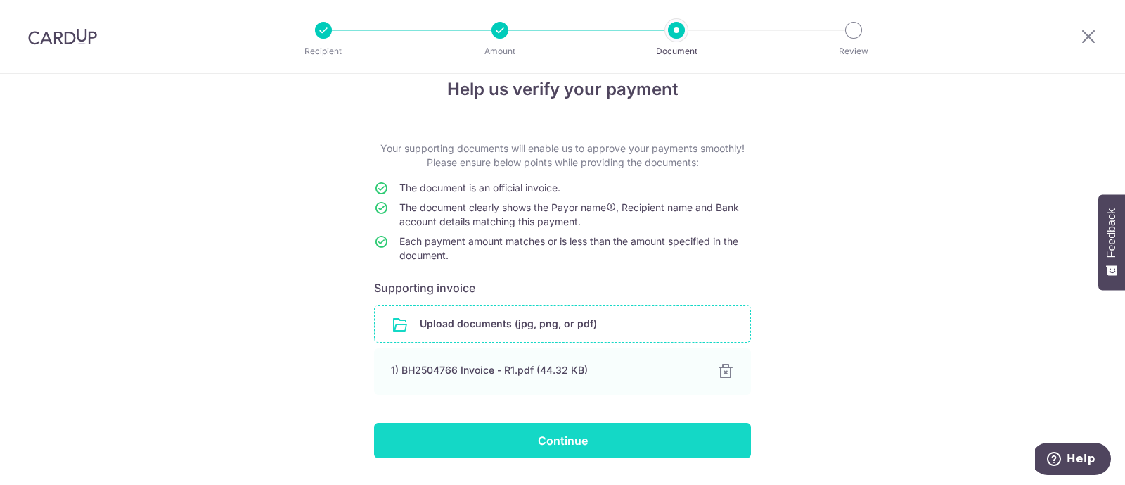
click at [563, 448] on input "Continue" at bounding box center [562, 440] width 377 height 35
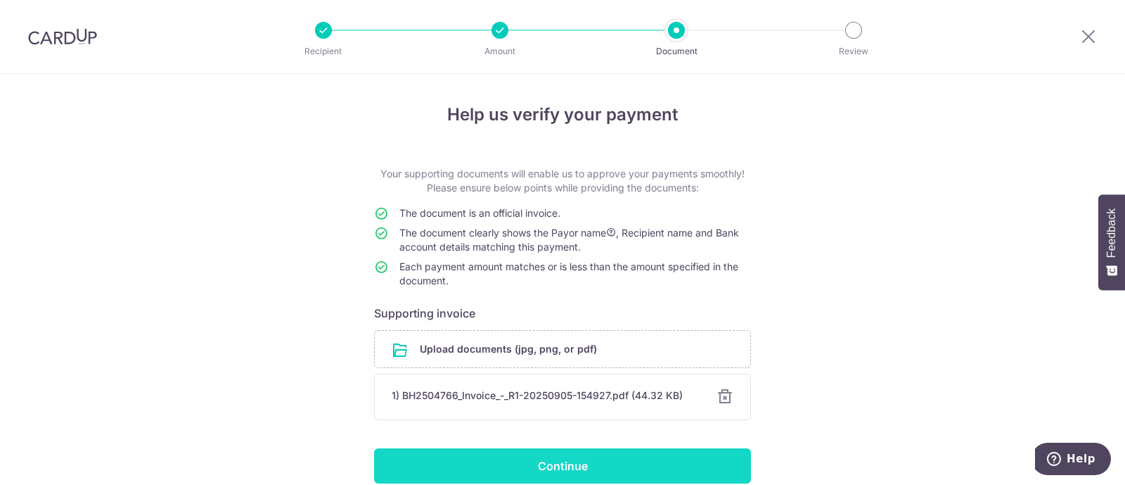
click at [567, 466] on input "Continue" at bounding box center [562, 465] width 377 height 35
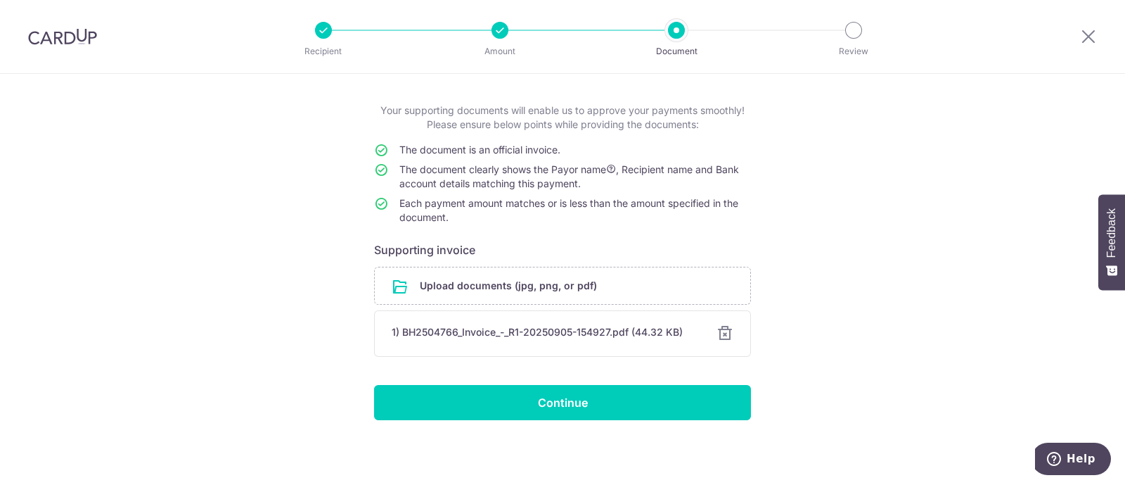
scroll to position [63, 0]
click at [546, 414] on input "Continue" at bounding box center [562, 402] width 377 height 35
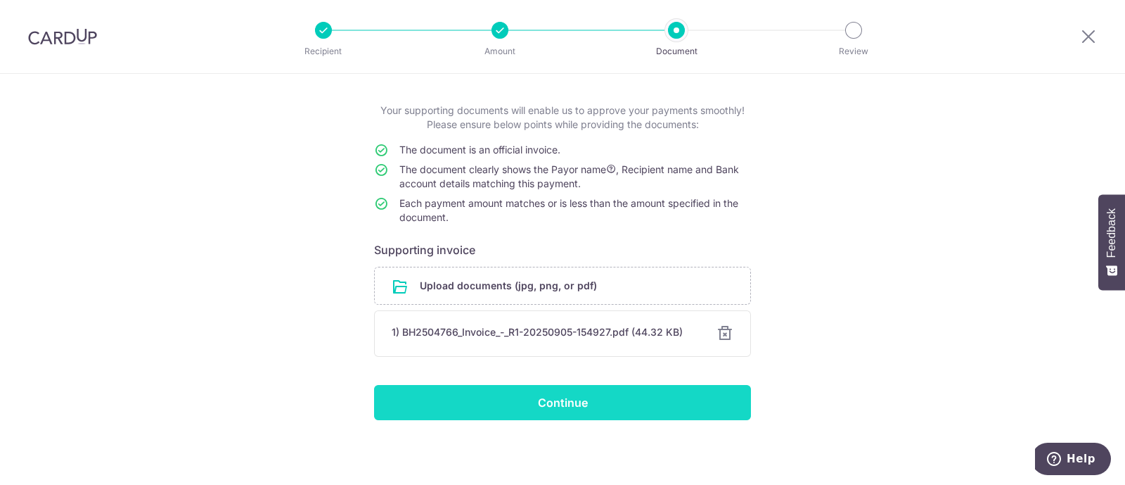
click at [558, 399] on input "Continue" at bounding box center [562, 402] width 377 height 35
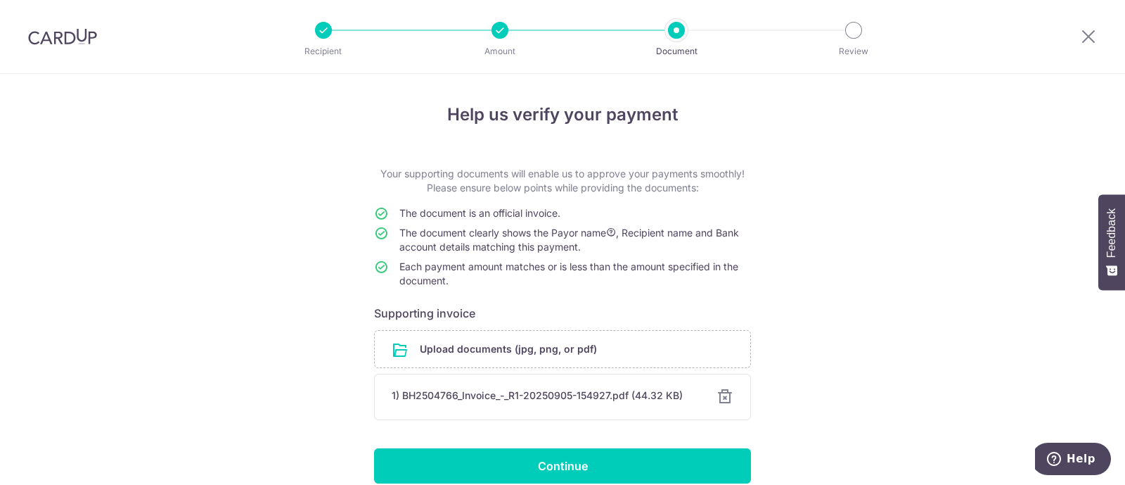
click at [717, 397] on div at bounding box center [725, 396] width 17 height 17
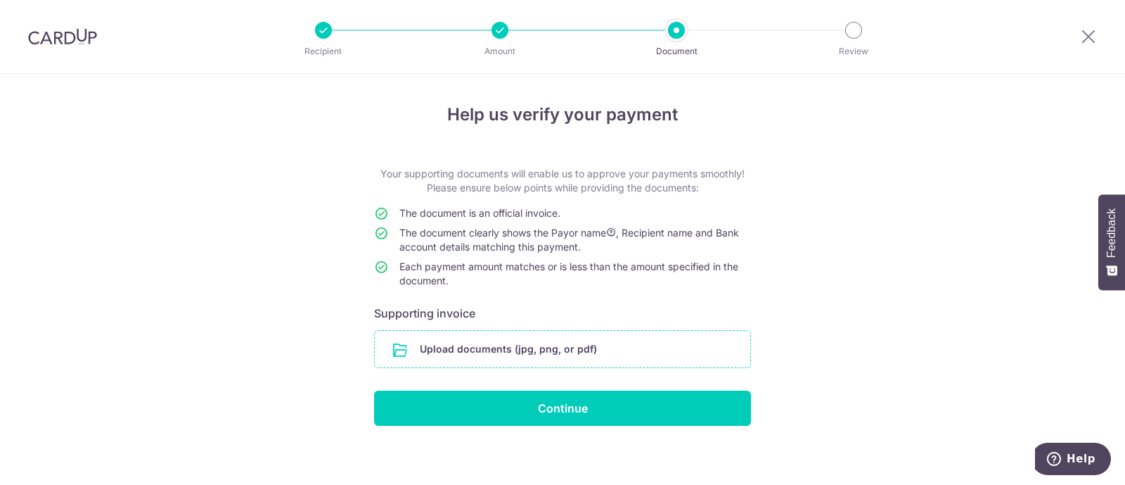
click at [448, 350] on input "file" at bounding box center [563, 349] width 376 height 37
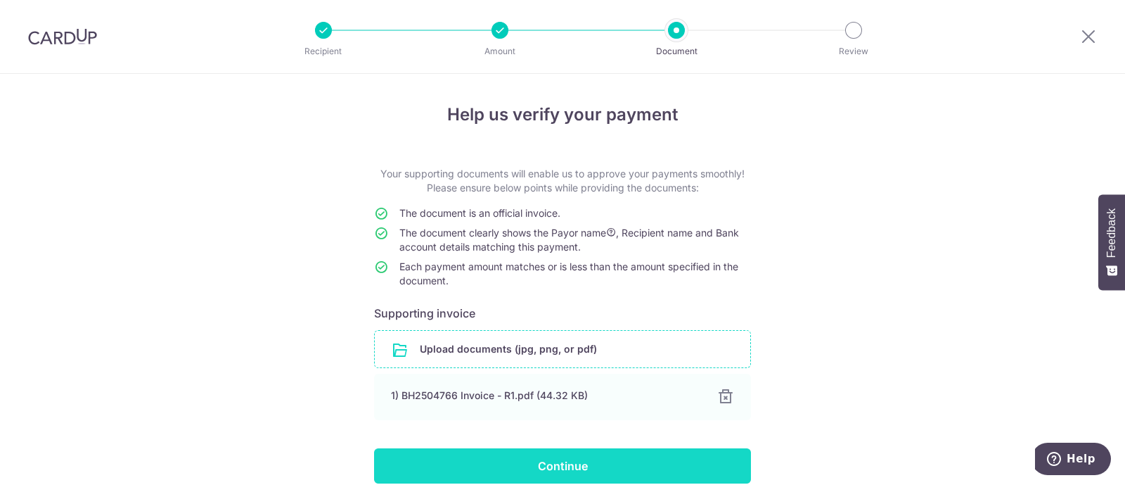
click at [567, 461] on input "Continue" at bounding box center [562, 465] width 377 height 35
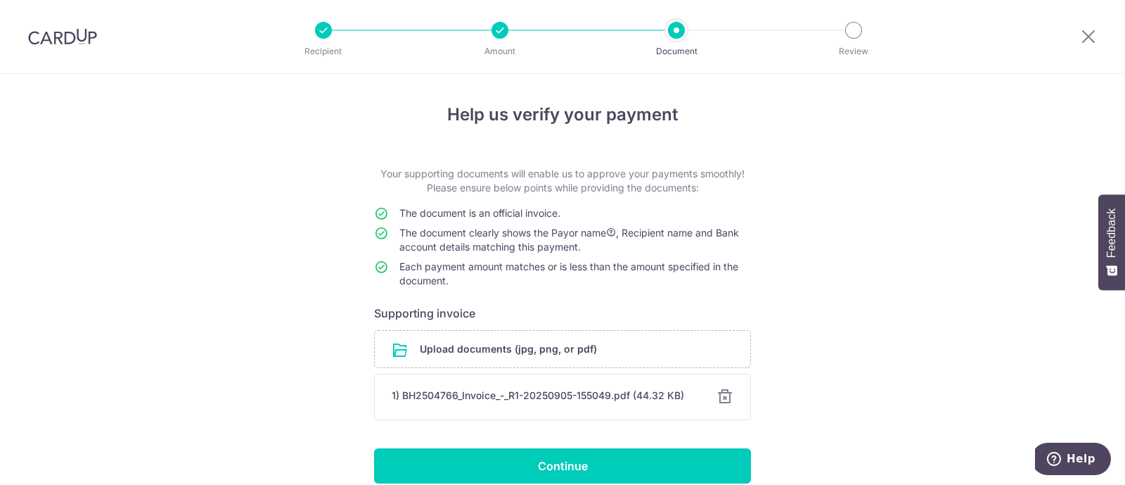
scroll to position [63, 0]
